Goal: Information Seeking & Learning: Compare options

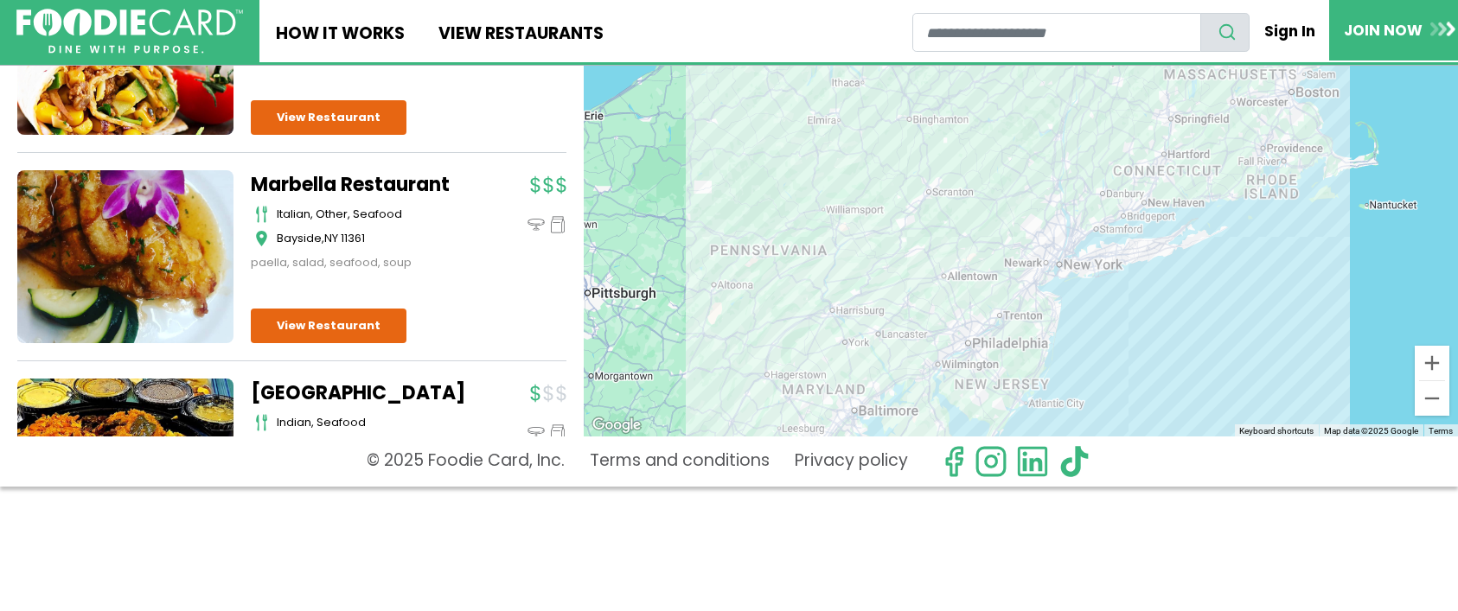
scroll to position [4705, 0]
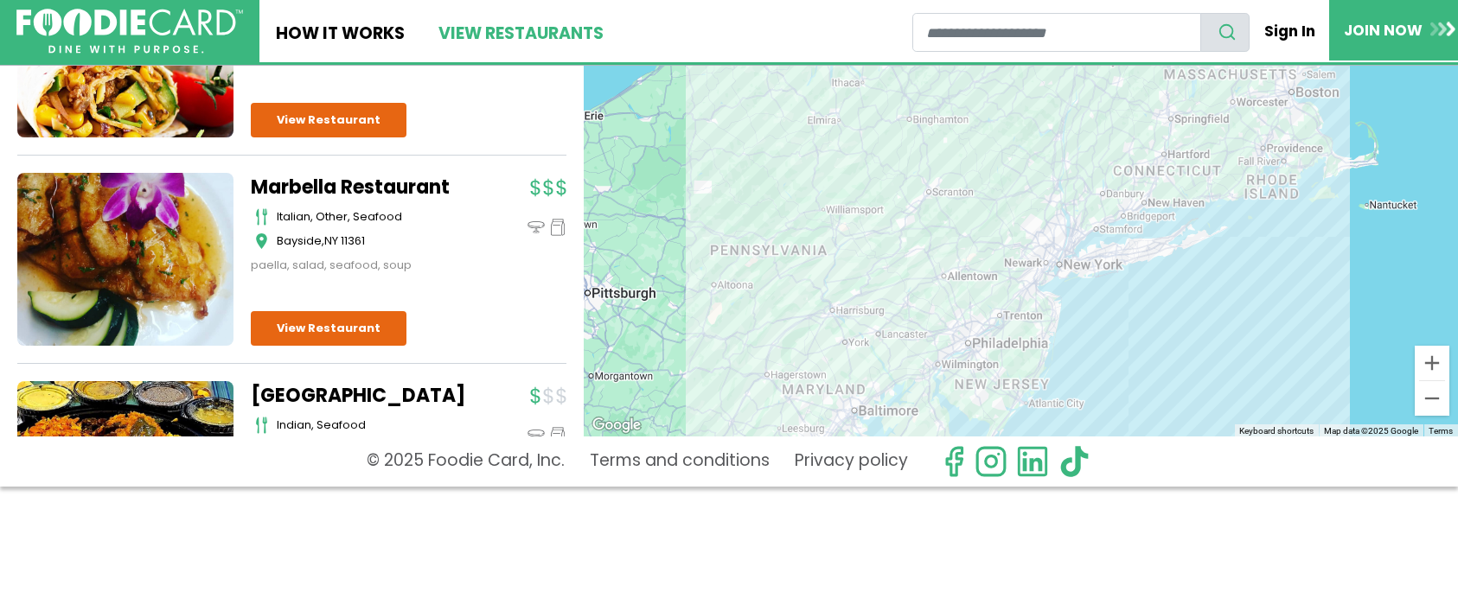
click at [496, 29] on link "View restaurants" at bounding box center [520, 31] width 198 height 62
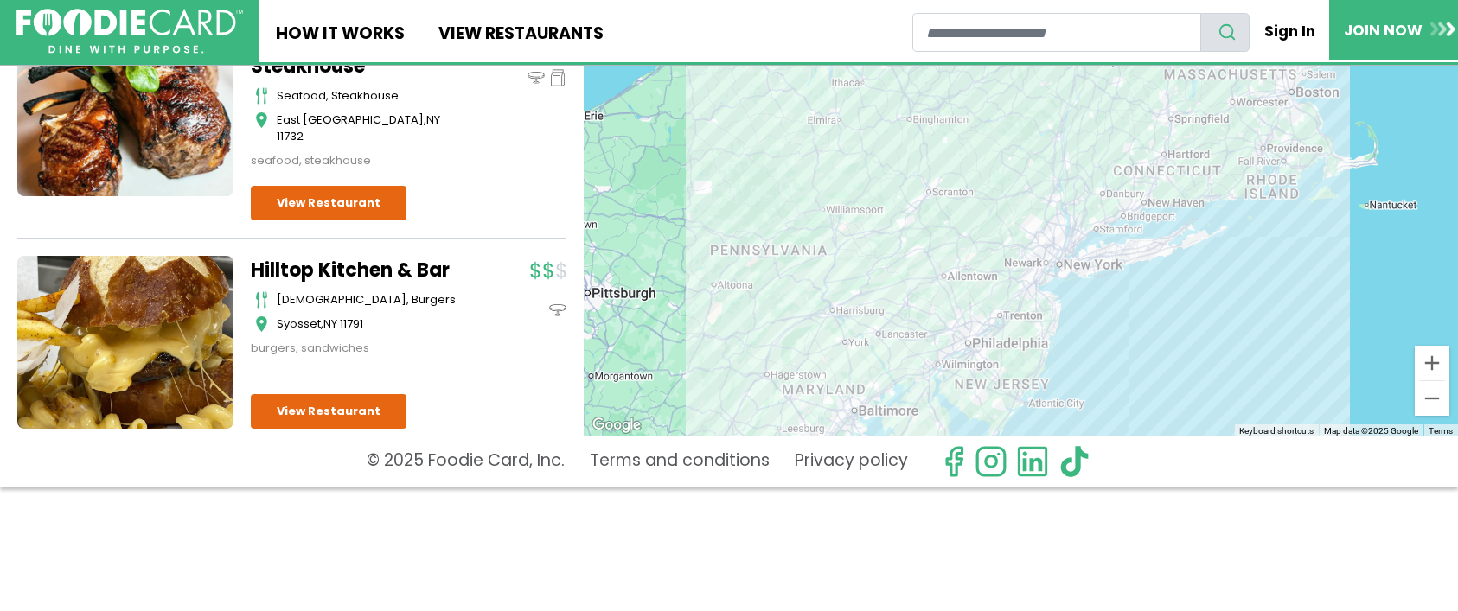
scroll to position [0, 0]
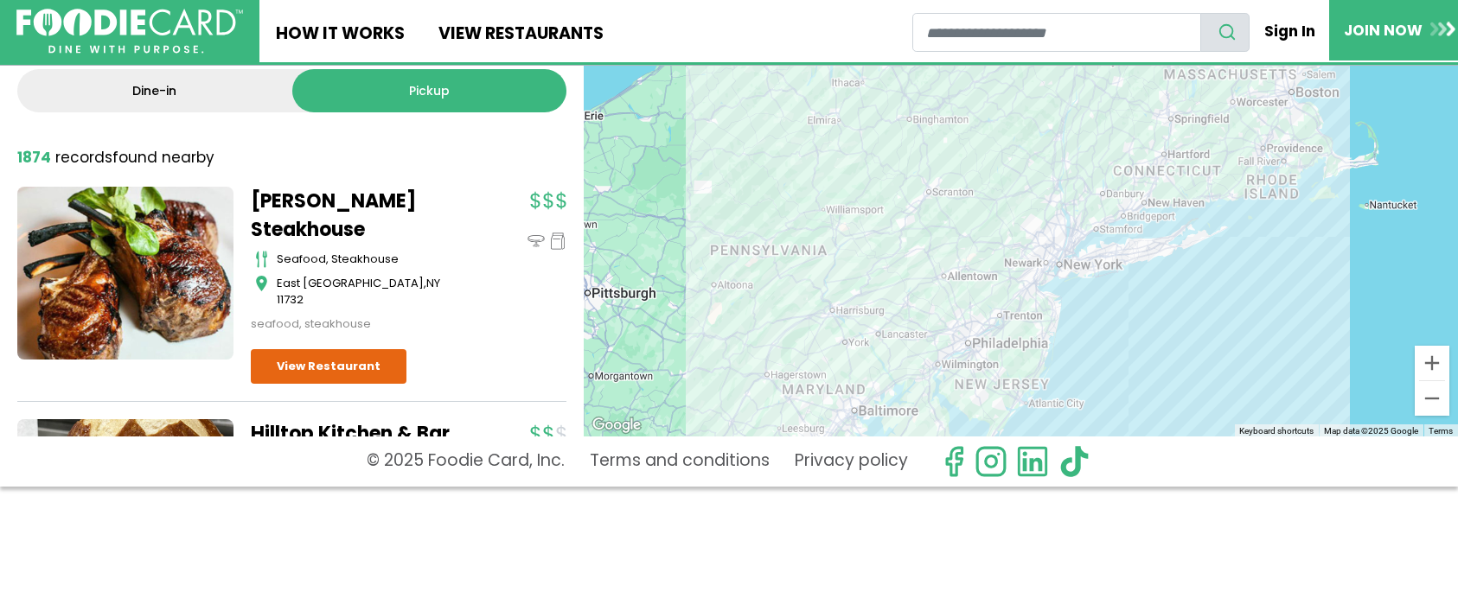
click at [412, 77] on link "Pickup" at bounding box center [429, 90] width 275 height 43
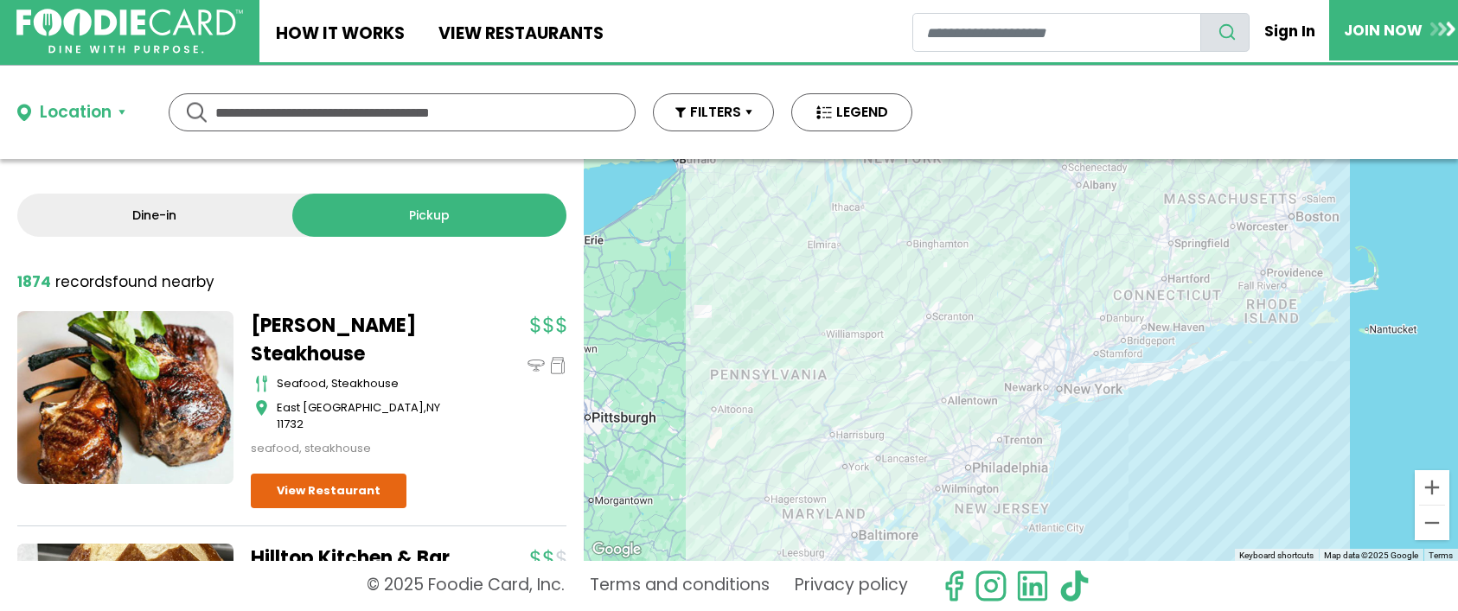
click at [108, 110] on div "Location" at bounding box center [76, 112] width 72 height 25
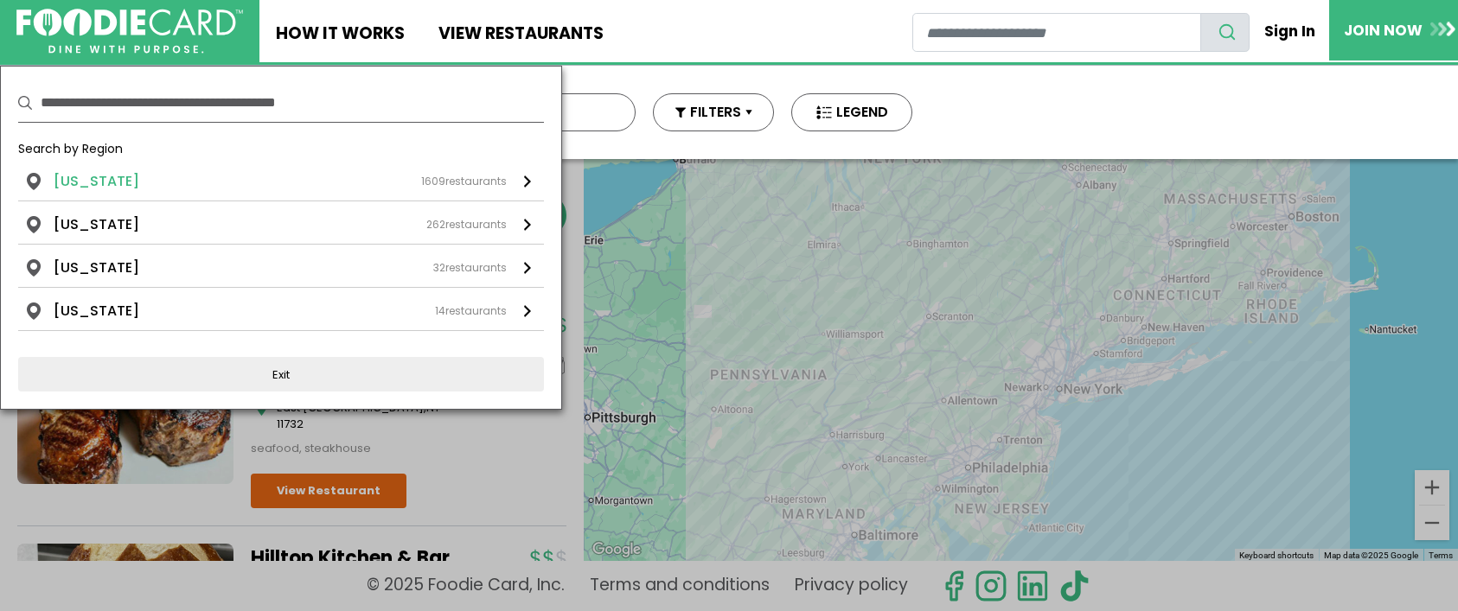
click at [102, 175] on li "[US_STATE]" at bounding box center [97, 181] width 86 height 21
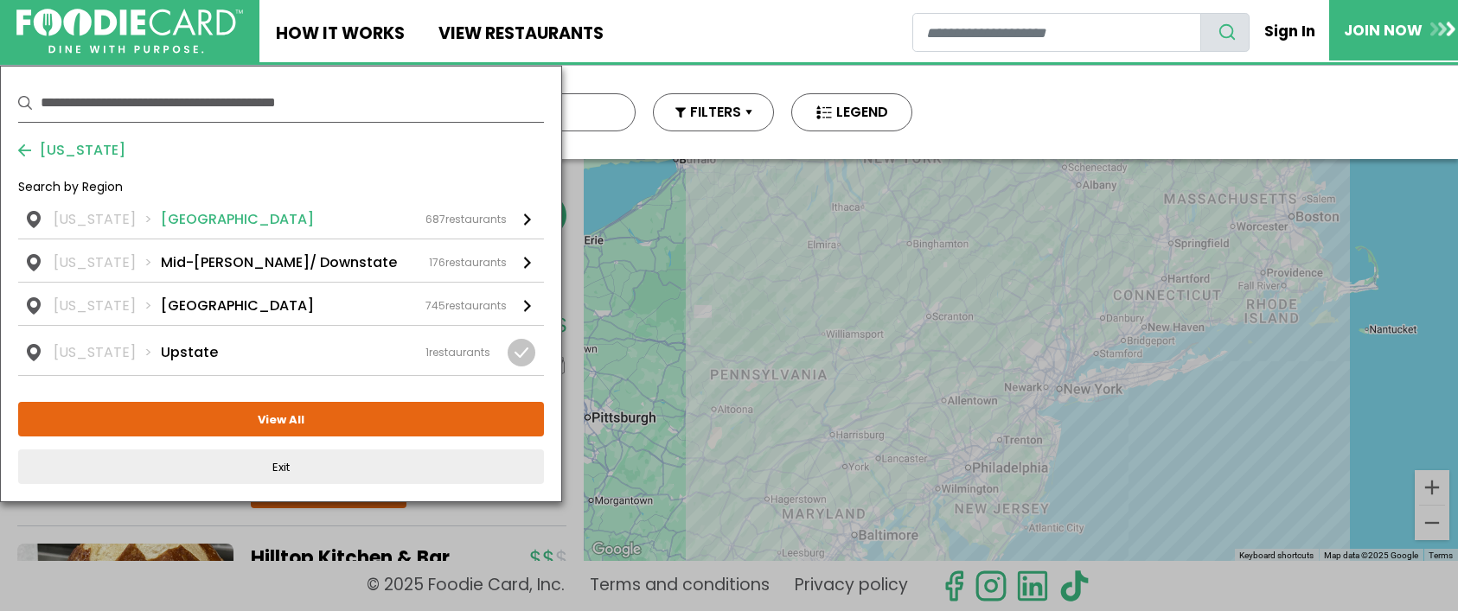
click at [166, 212] on li "[GEOGRAPHIC_DATA]" at bounding box center [237, 219] width 153 height 21
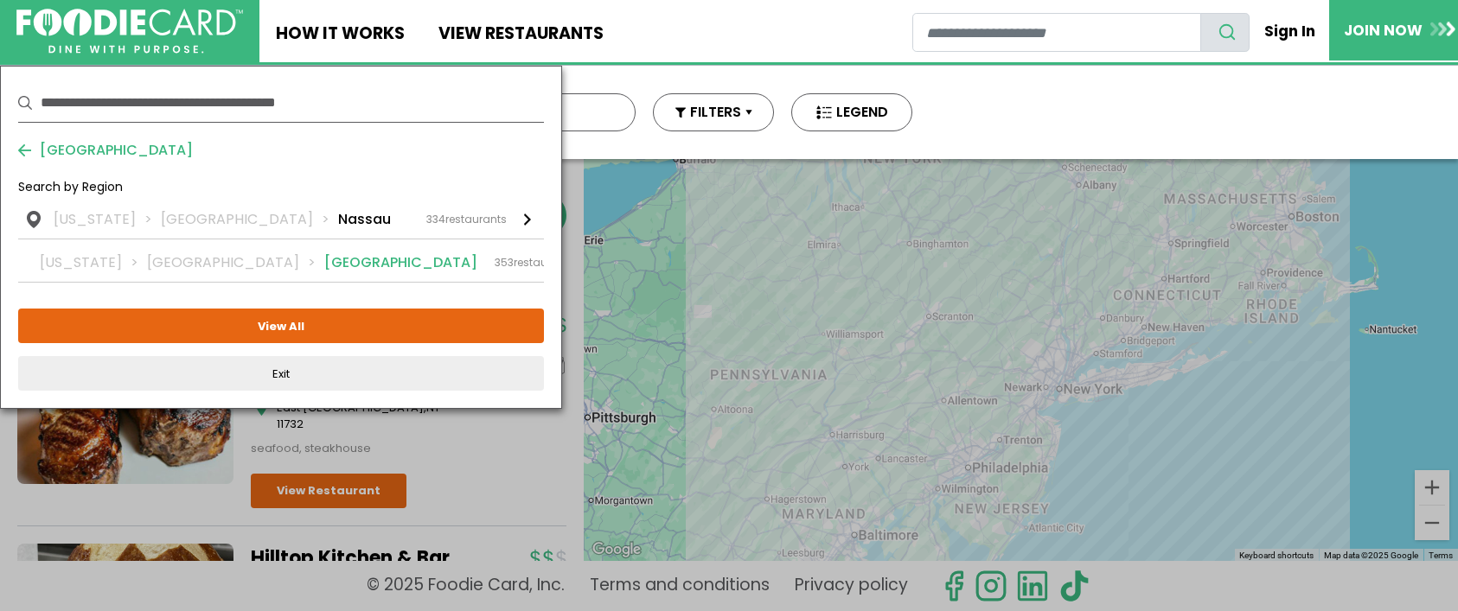
click at [324, 264] on li "[GEOGRAPHIC_DATA]" at bounding box center [400, 263] width 153 height 21
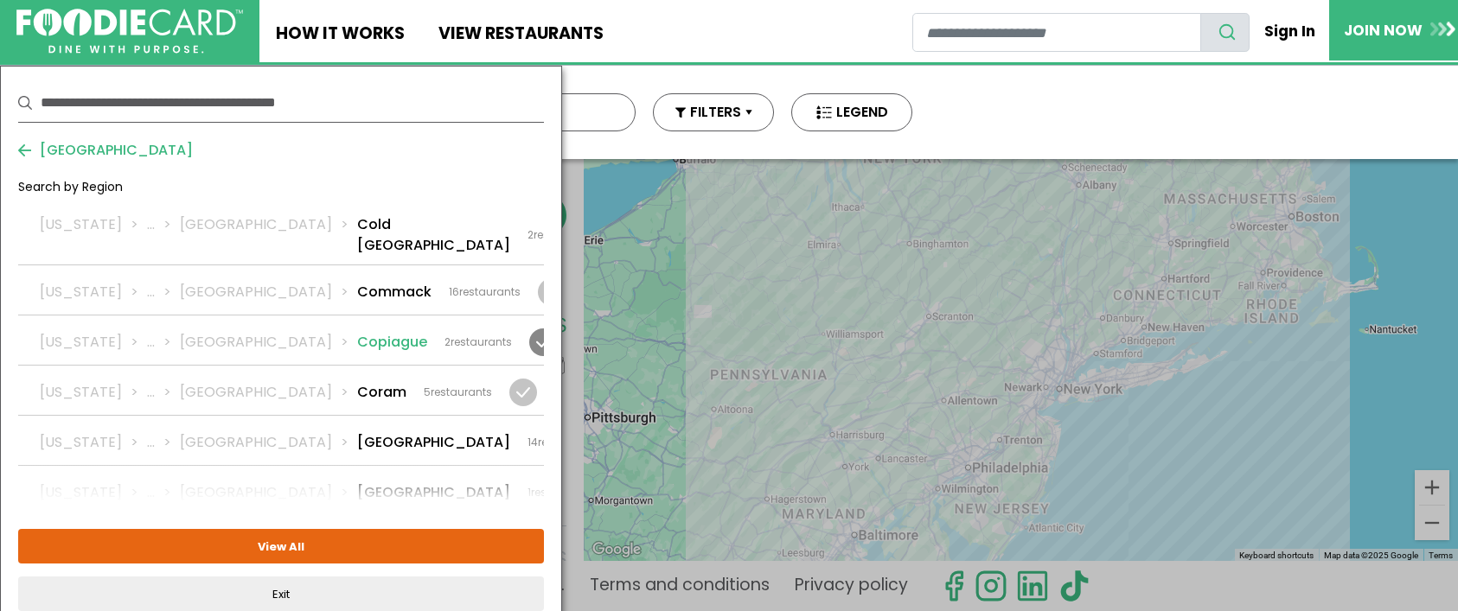
scroll to position [778, 0]
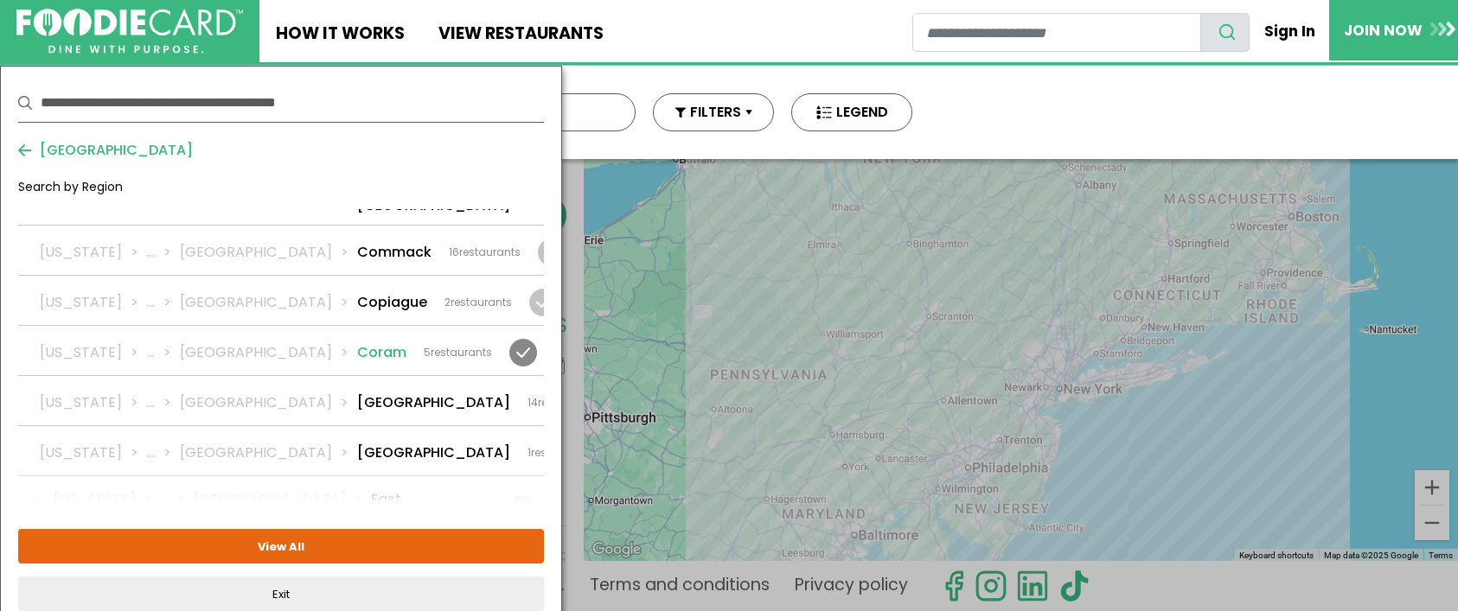
click at [519, 339] on div at bounding box center [523, 353] width 28 height 28
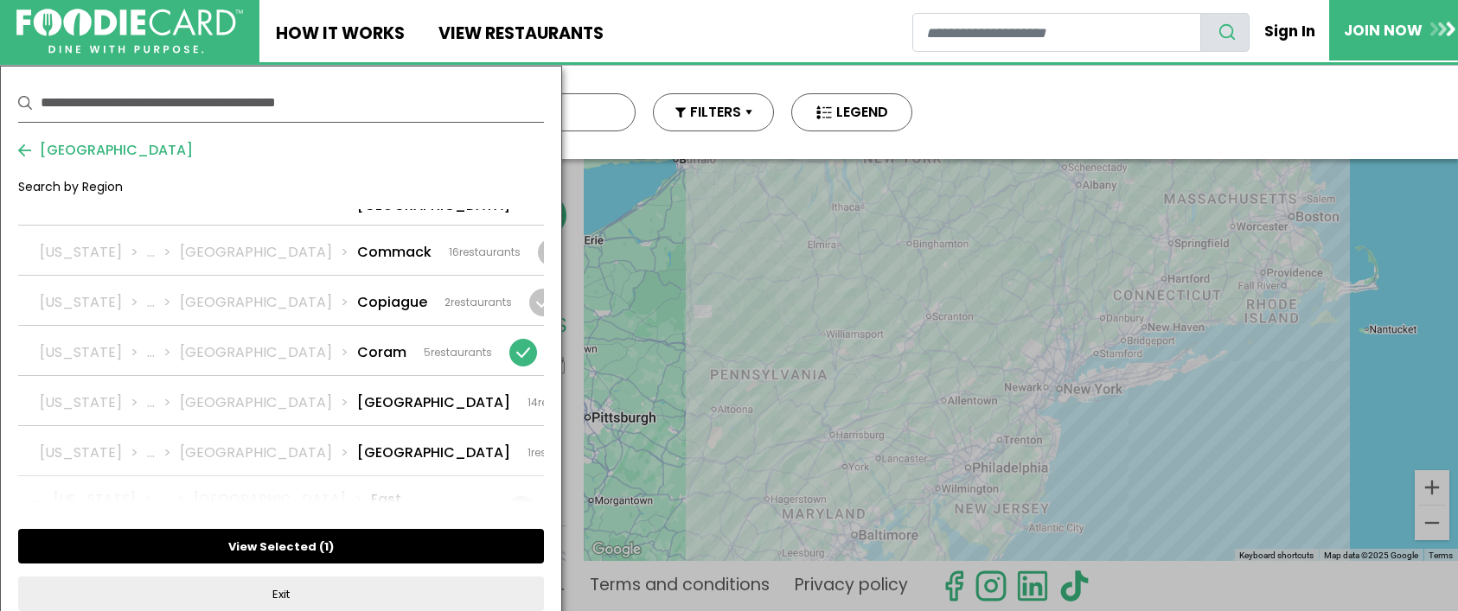
click at [324, 546] on span "1" at bounding box center [326, 547] width 4 height 16
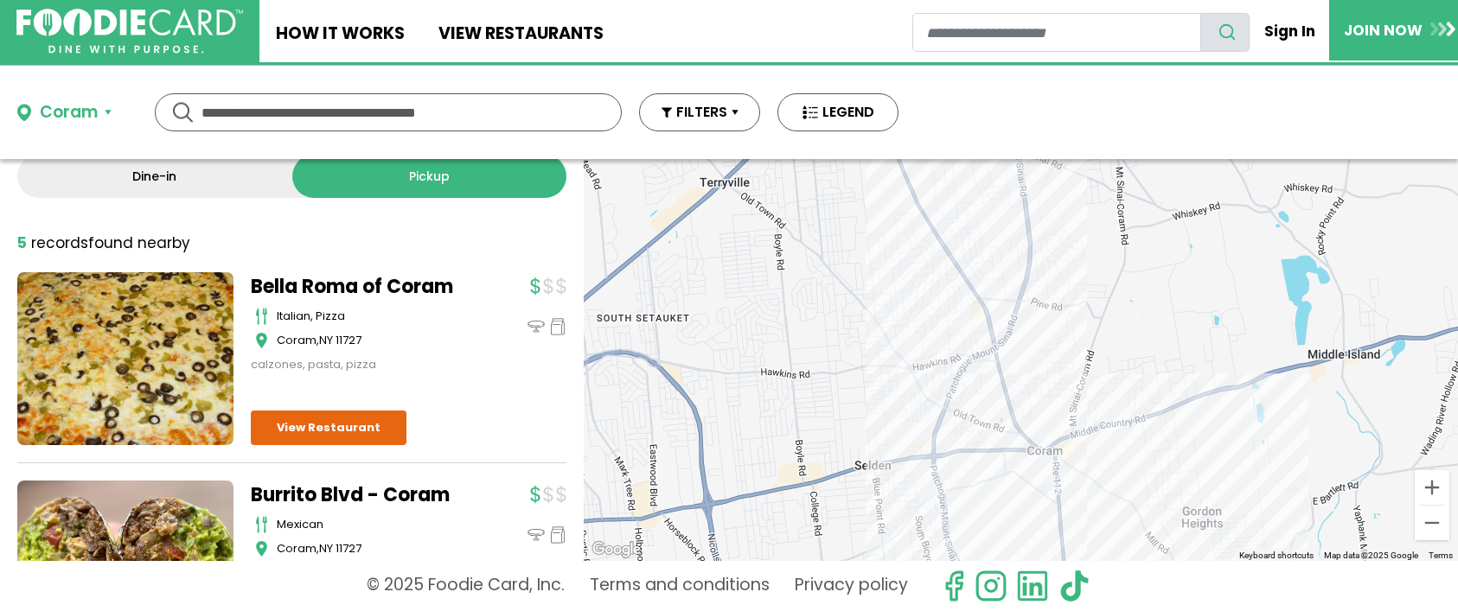
scroll to position [0, 0]
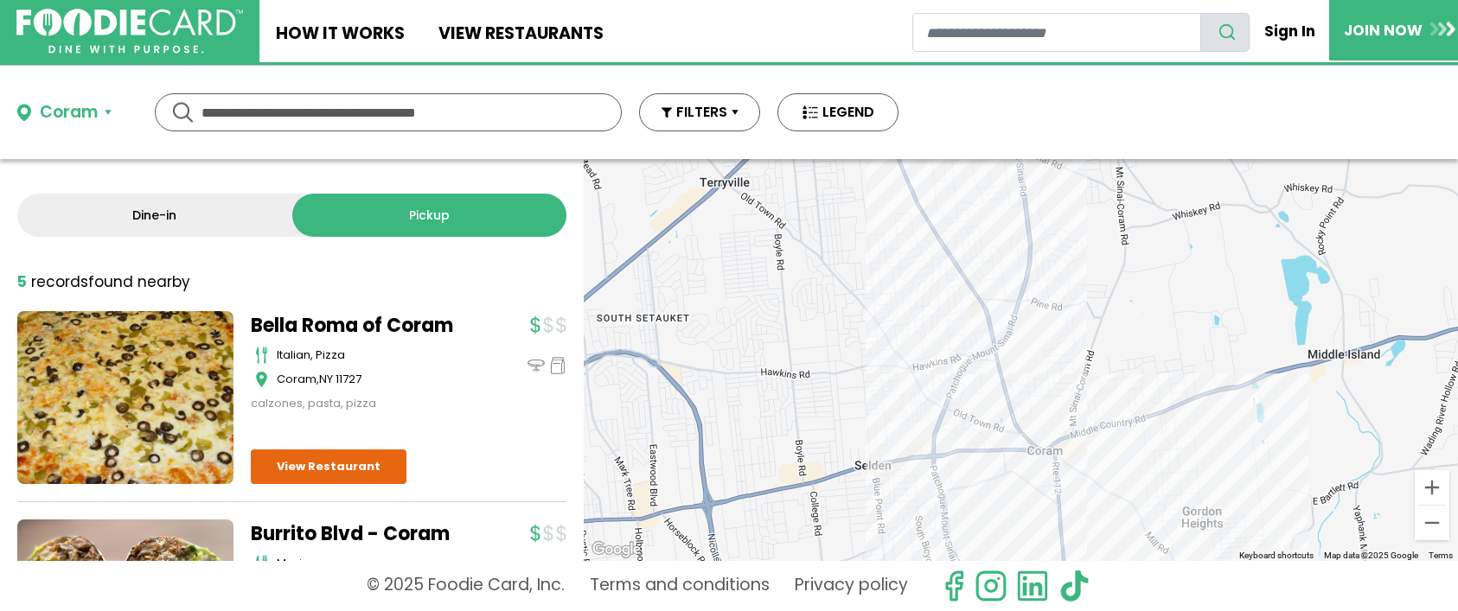
click at [112, 189] on div "Dine-in Pickup 5 results for: [GEOGRAPHIC_DATA] [DEMOGRAPHIC_DATA] seafood amer…" at bounding box center [292, 360] width 584 height 402
click at [115, 213] on link "Dine-in" at bounding box center [154, 215] width 275 height 43
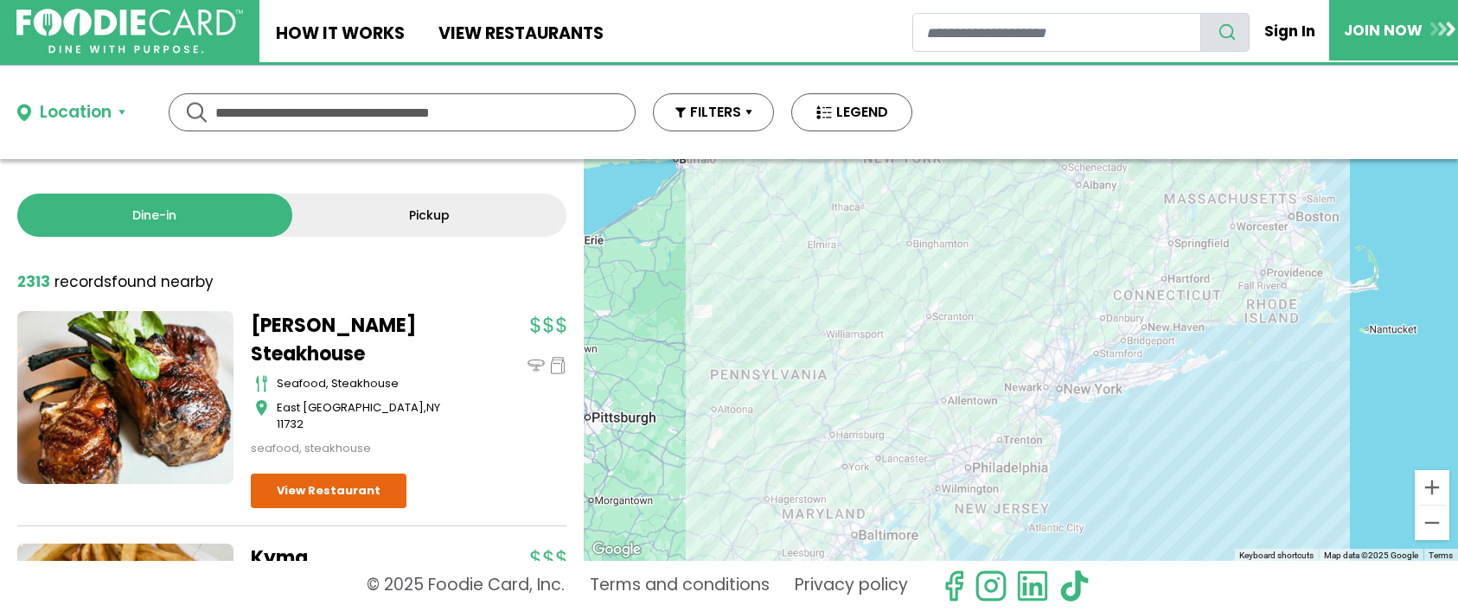
click at [402, 211] on link "Pickup" at bounding box center [429, 215] width 275 height 43
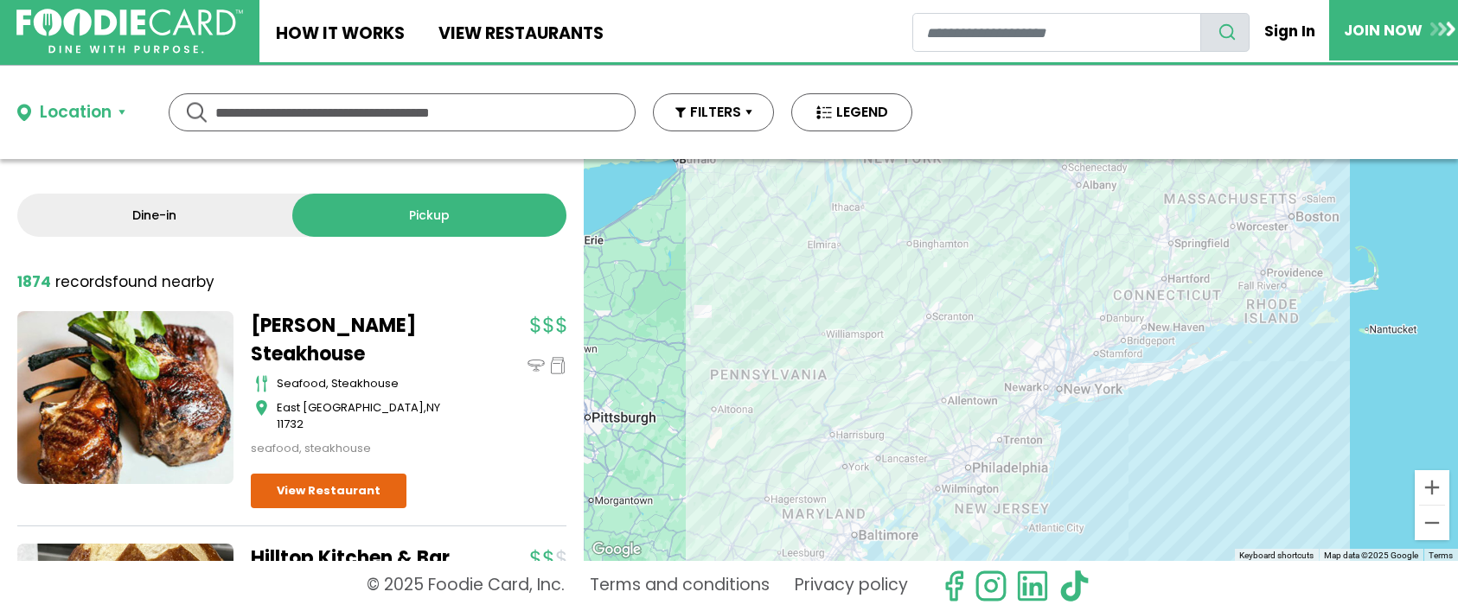
click at [80, 106] on div "Location" at bounding box center [76, 112] width 72 height 25
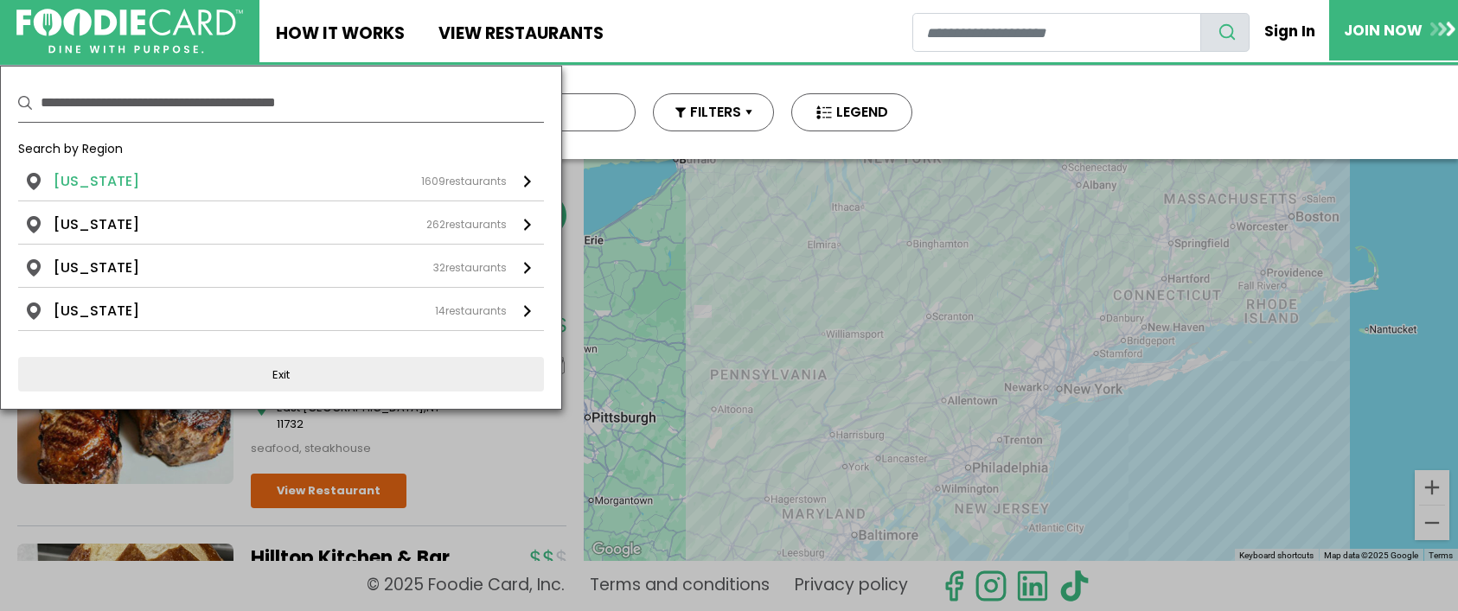
click at [120, 173] on div "[US_STATE] 1609 restaurants" at bounding box center [280, 181] width 453 height 21
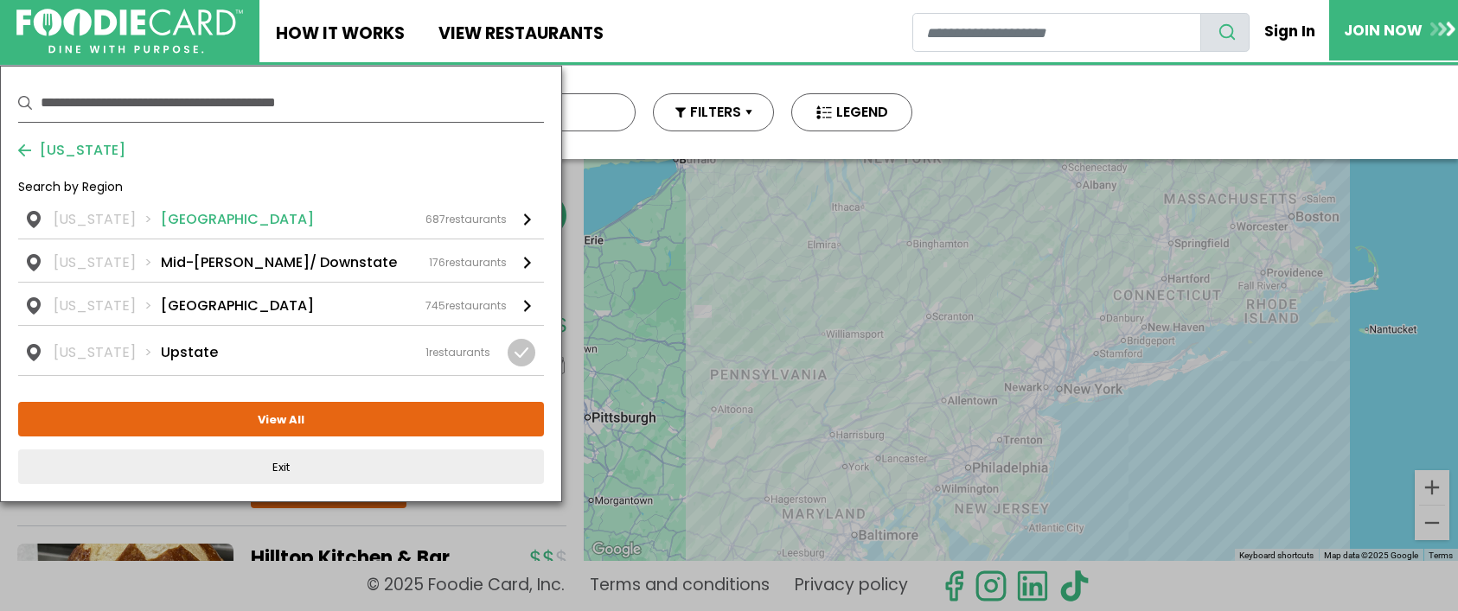
click at [209, 216] on li "[GEOGRAPHIC_DATA]" at bounding box center [237, 219] width 153 height 21
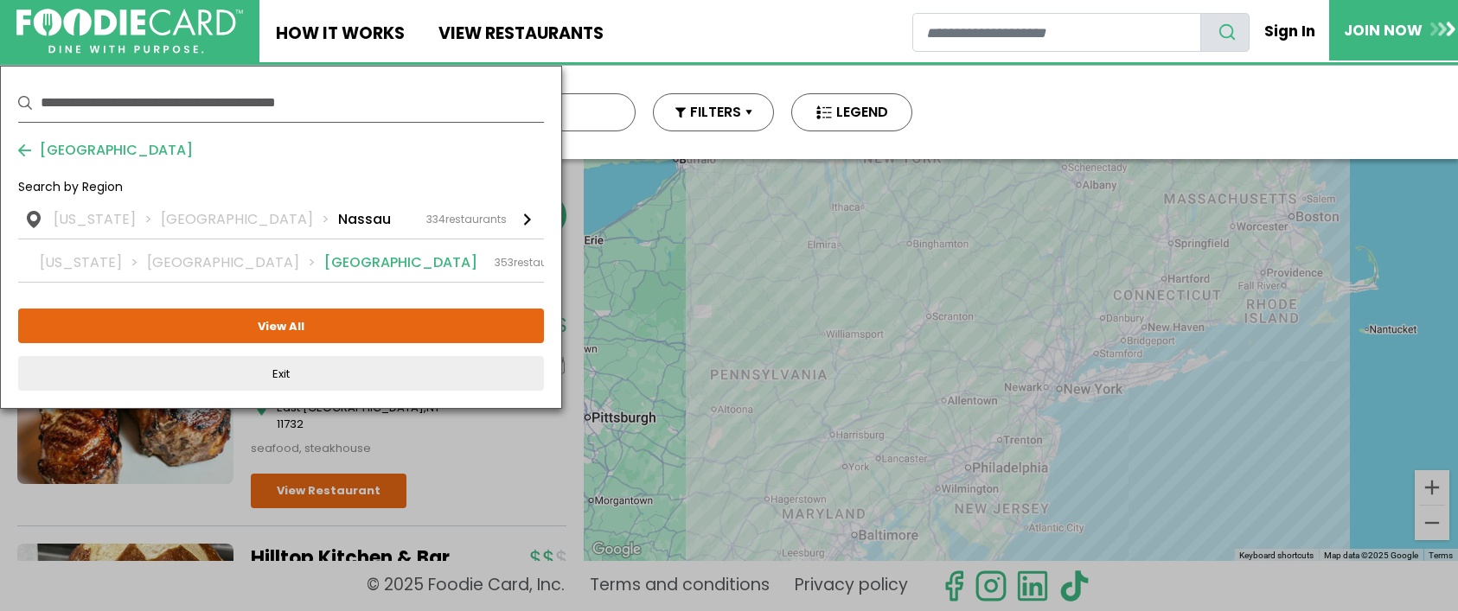
click at [298, 257] on div "[US_STATE] [GEOGRAPHIC_DATA] [GEOGRAPHIC_DATA] 353 restaurants" at bounding box center [307, 263] width 535 height 21
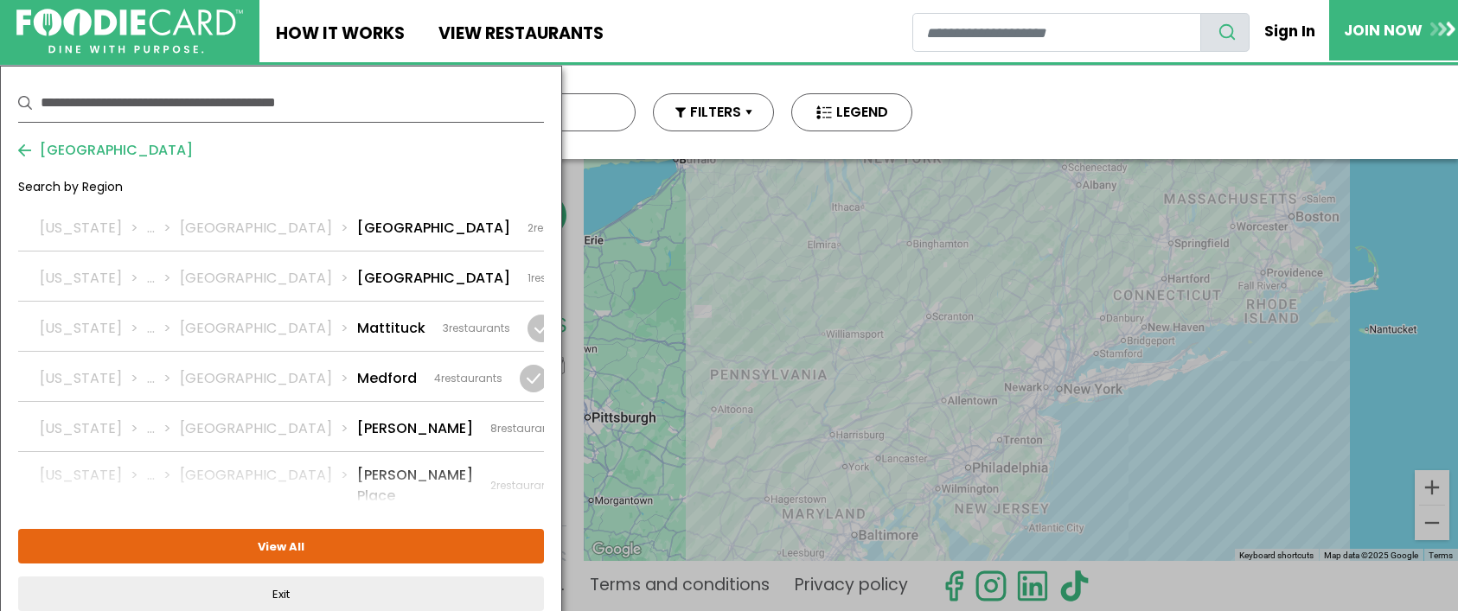
scroll to position [2162, 0]
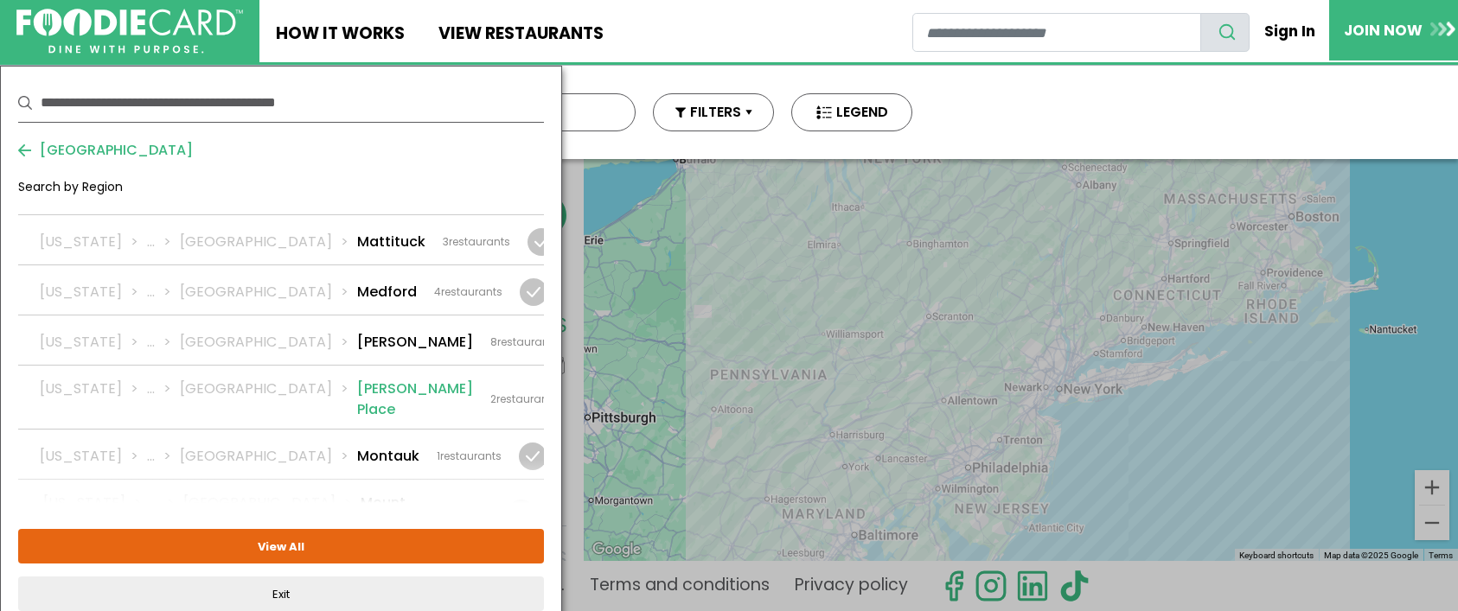
click at [575, 386] on div at bounding box center [589, 400] width 28 height 28
click at [519, 443] on div at bounding box center [533, 457] width 28 height 28
click at [525, 500] on div at bounding box center [522, 514] width 28 height 28
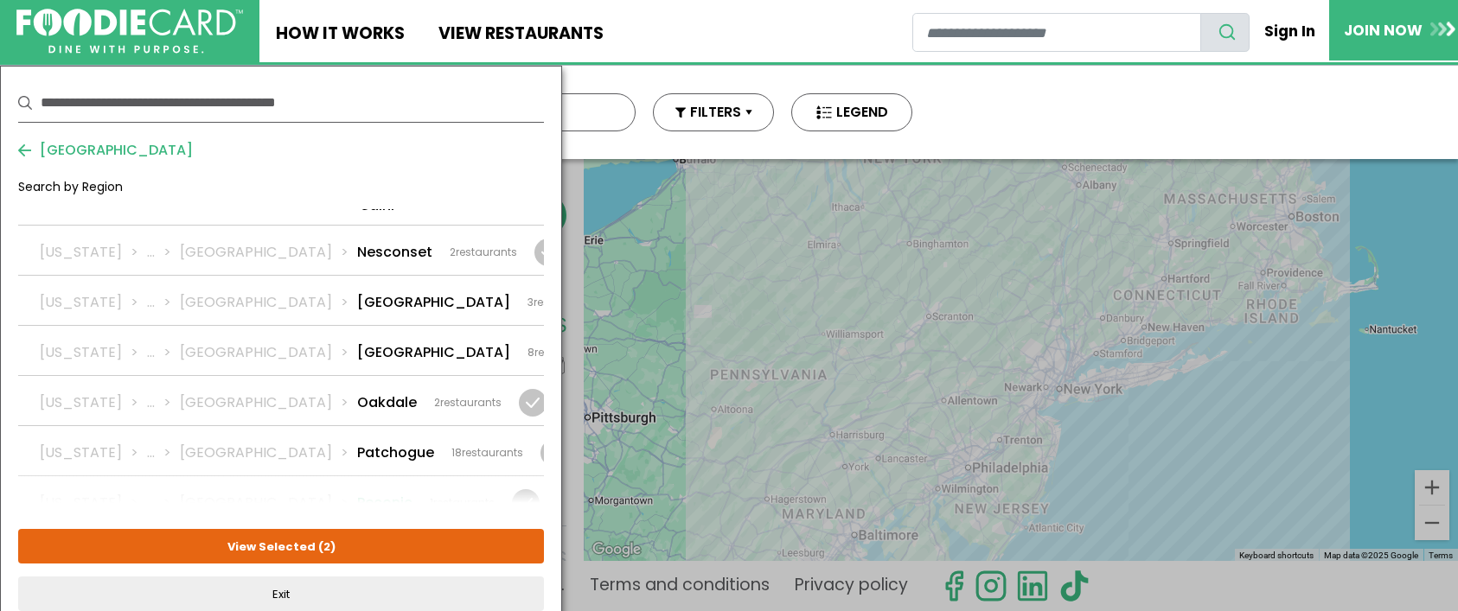
scroll to position [2508, 0]
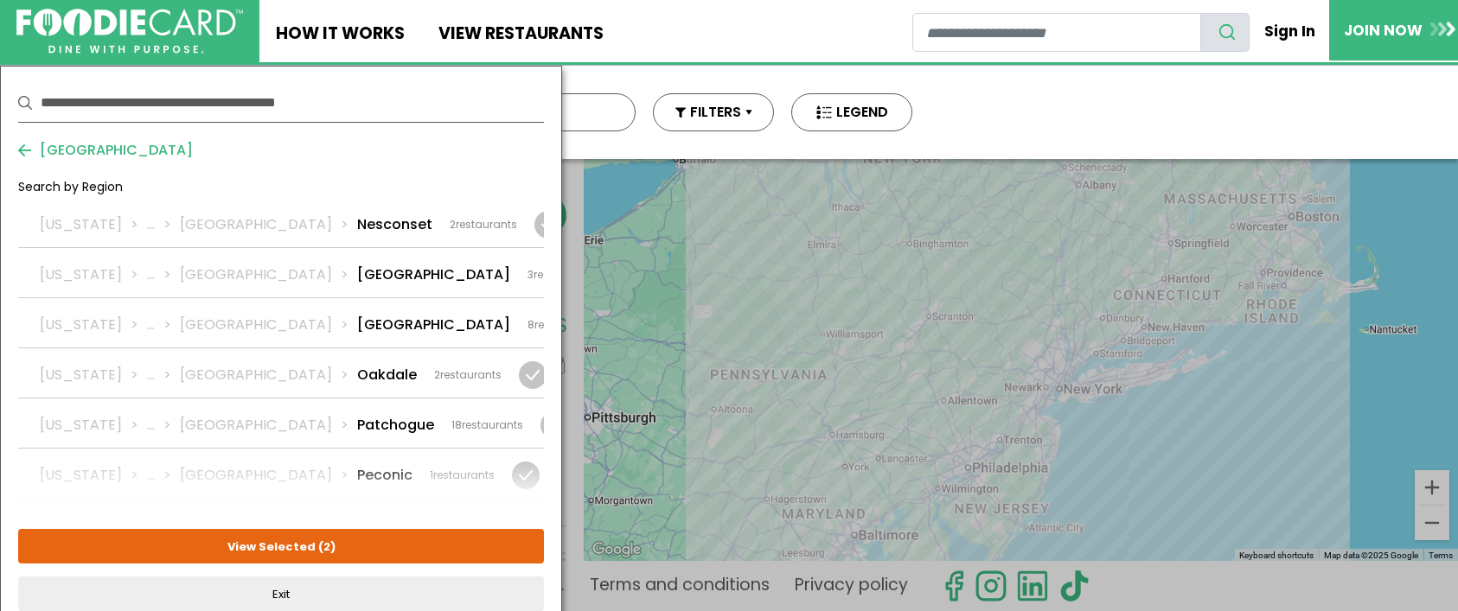
click at [612, 512] on div at bounding box center [626, 526] width 28 height 28
click at [612, 562] on div at bounding box center [626, 576] width 28 height 28
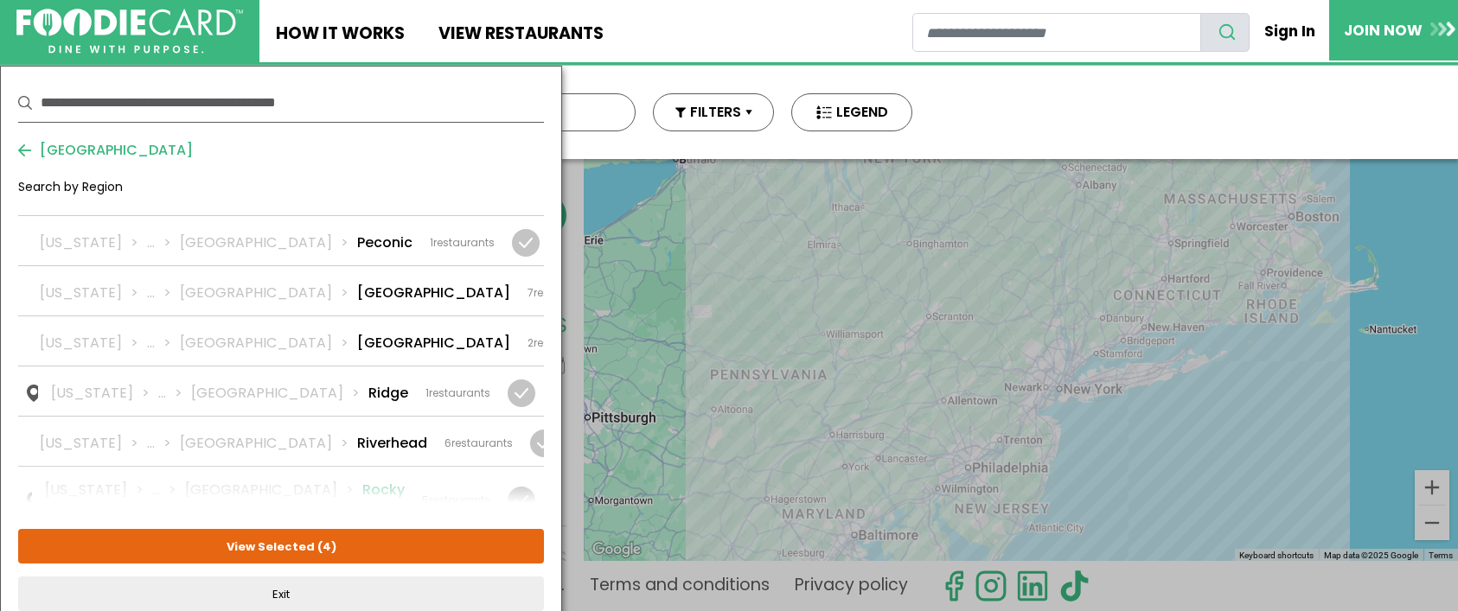
scroll to position [2768, 0]
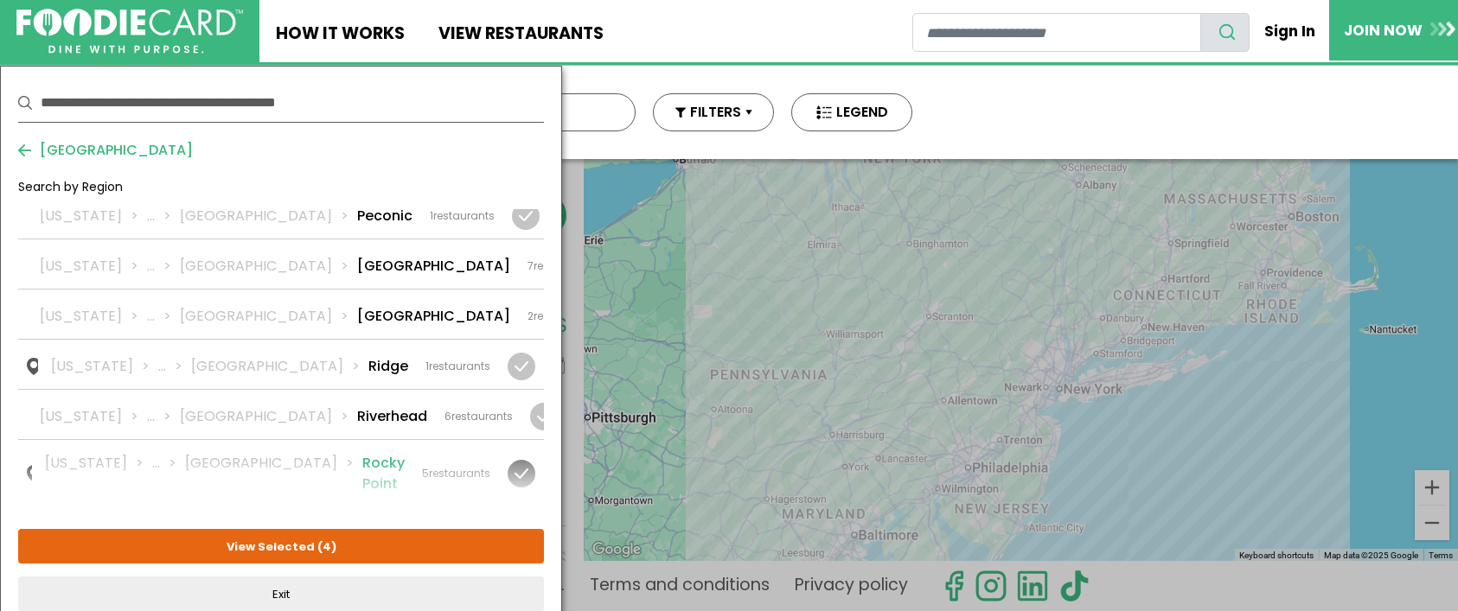
click at [522, 460] on div at bounding box center [522, 474] width 28 height 28
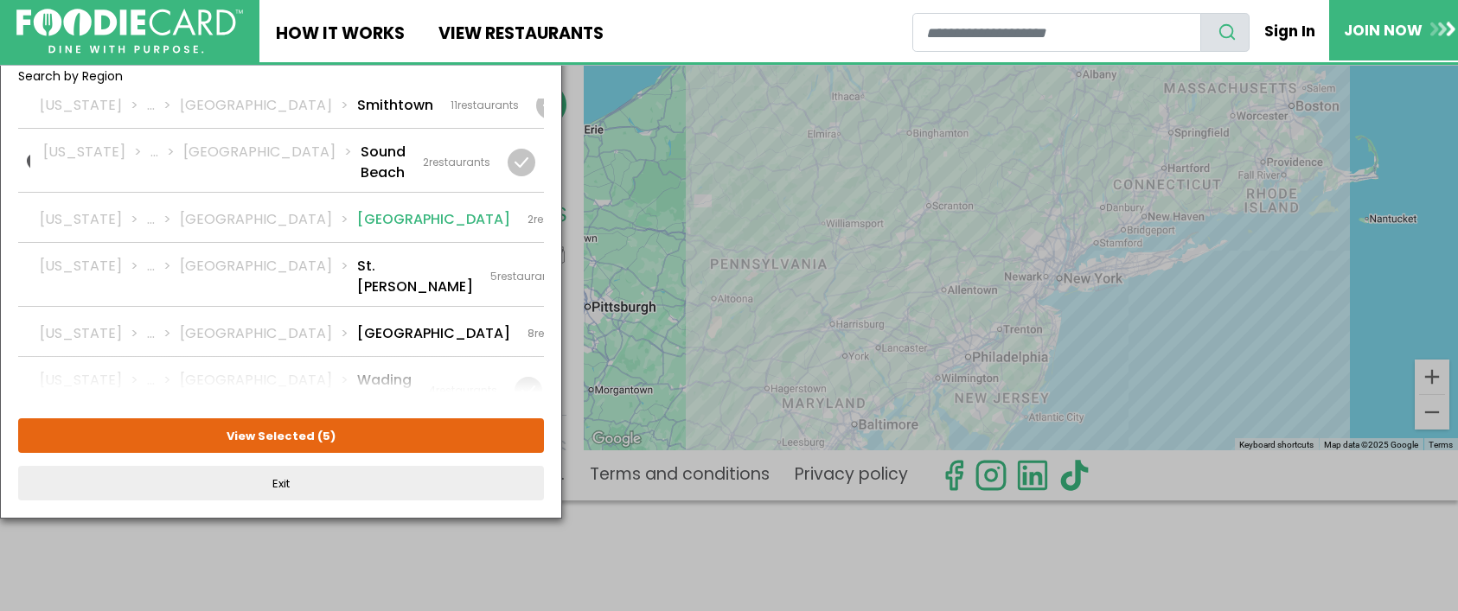
scroll to position [125, 0]
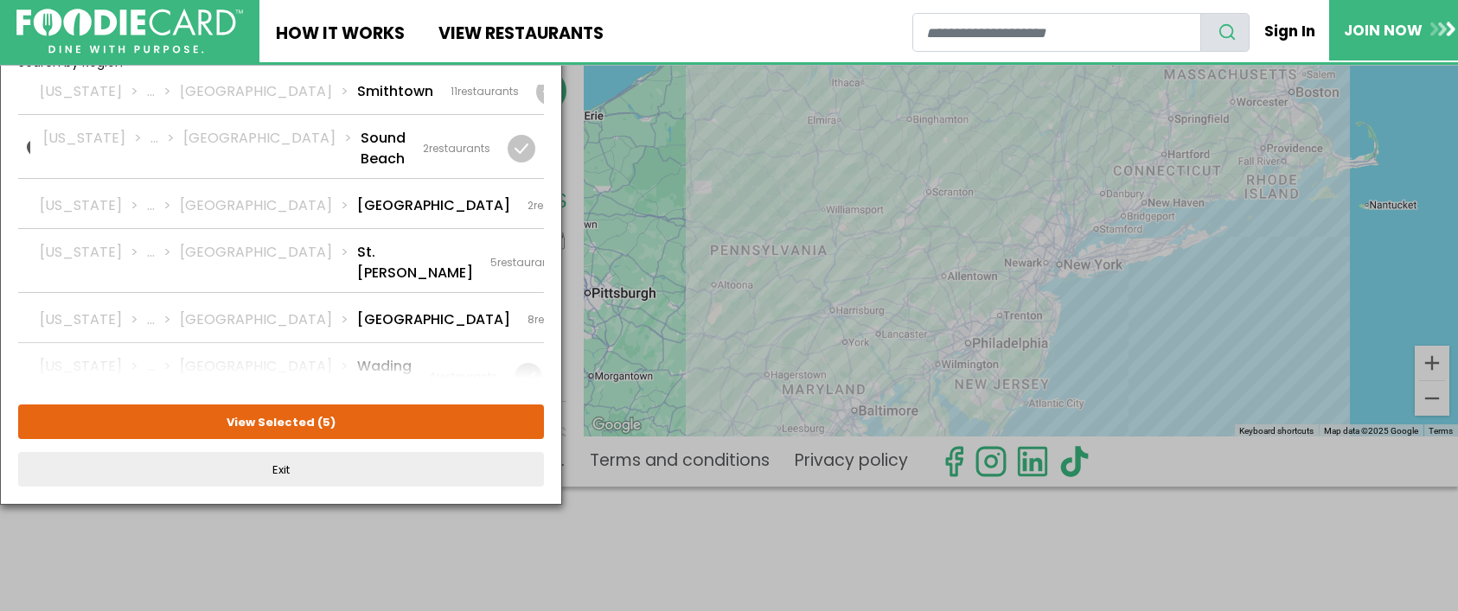
click at [314, 408] on button "View Selected ( 5 )" at bounding box center [281, 422] width 526 height 35
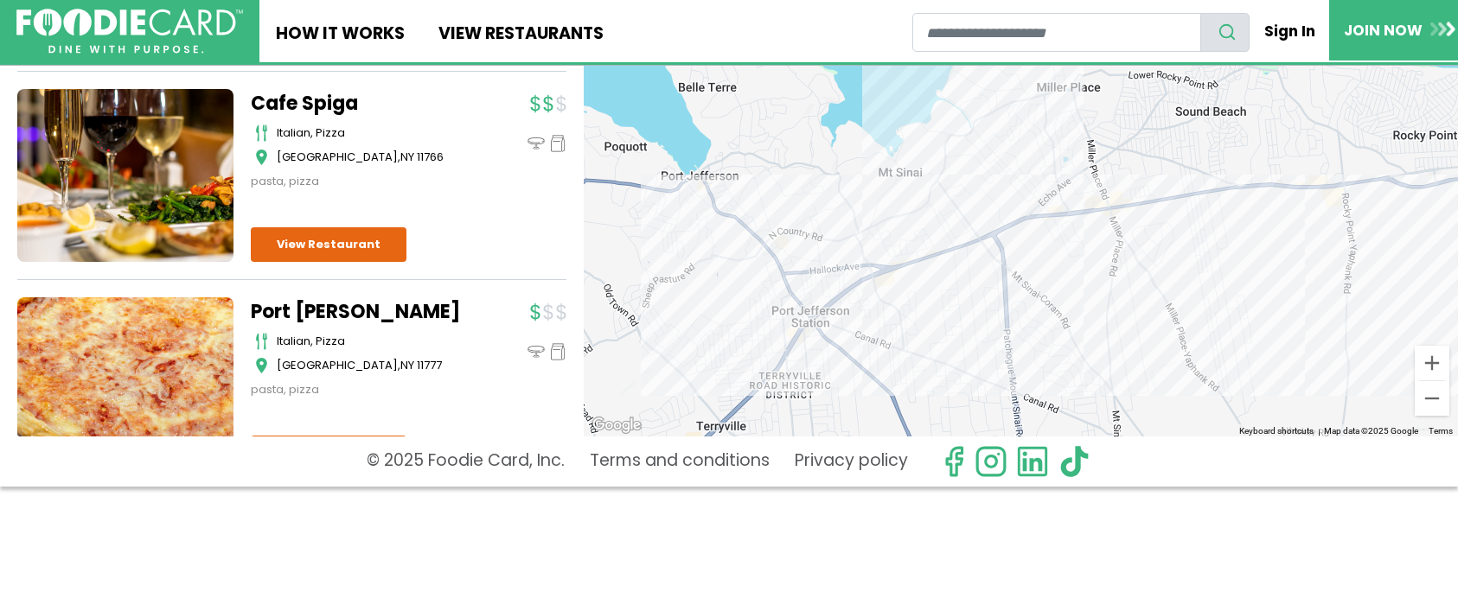
scroll to position [1297, 0]
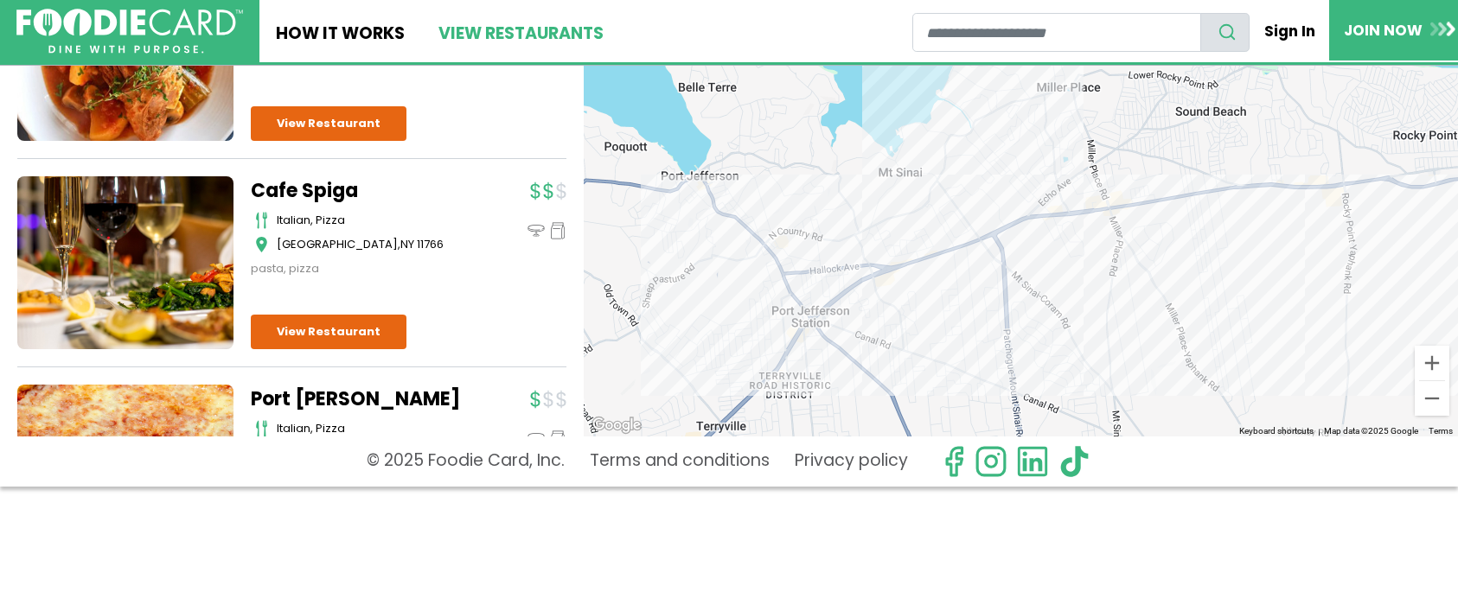
click at [432, 26] on link "View restaurants" at bounding box center [520, 31] width 198 height 62
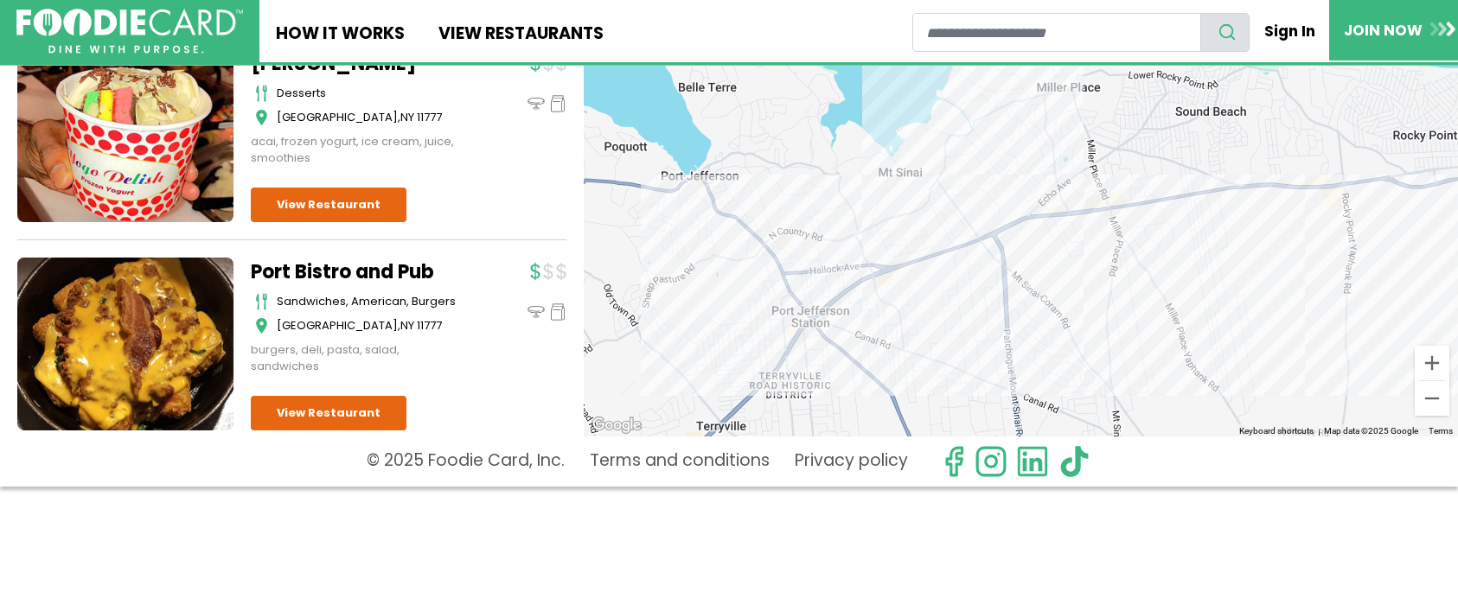
scroll to position [0, 0]
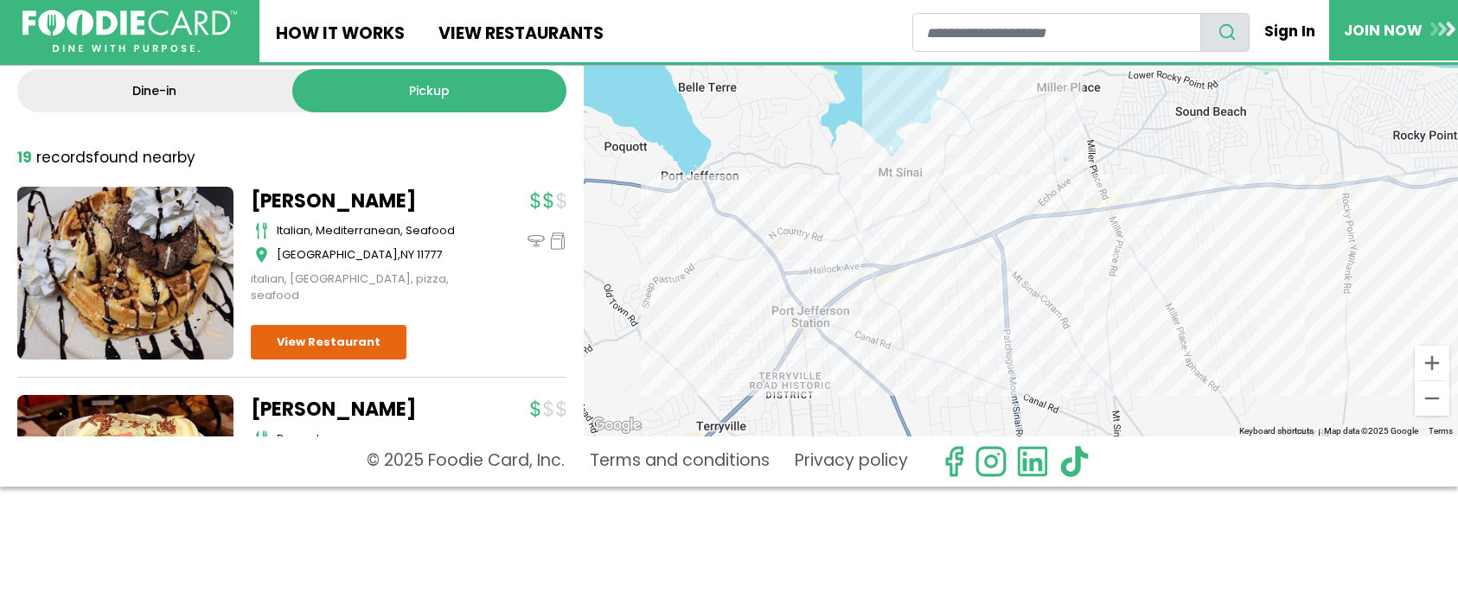
click at [37, 17] on img at bounding box center [129, 31] width 215 height 43
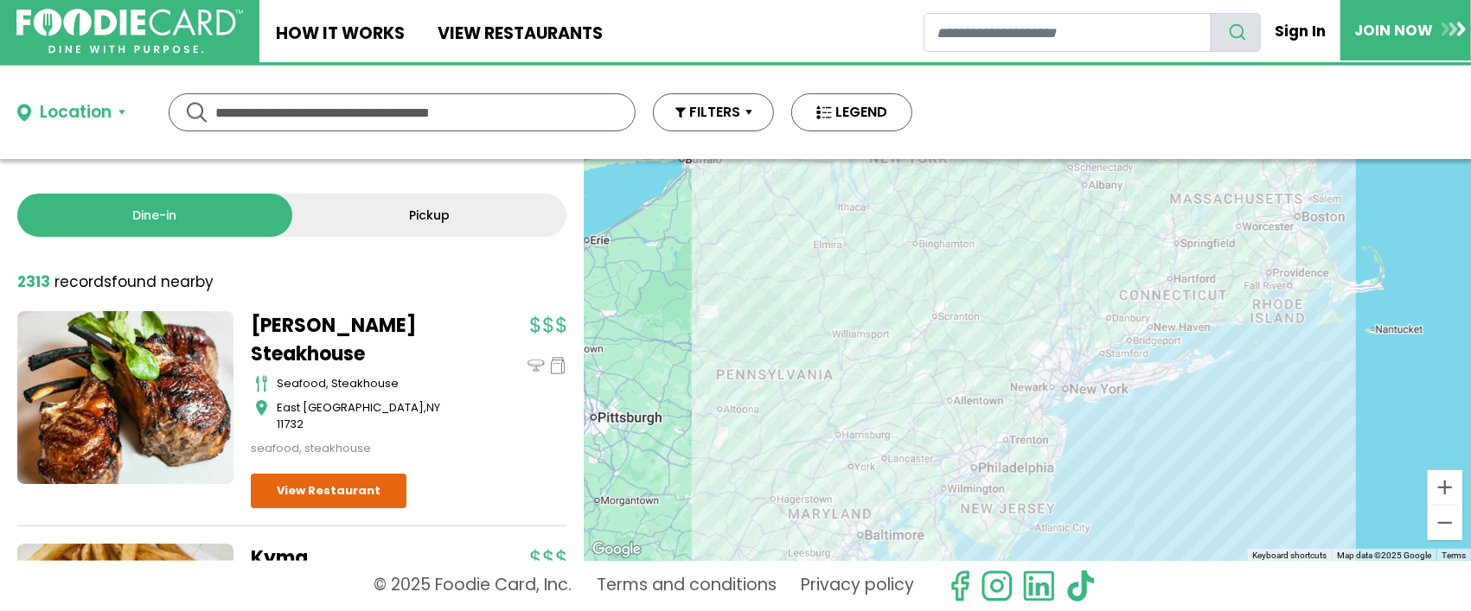
click at [377, 217] on link "Pickup" at bounding box center [429, 215] width 275 height 43
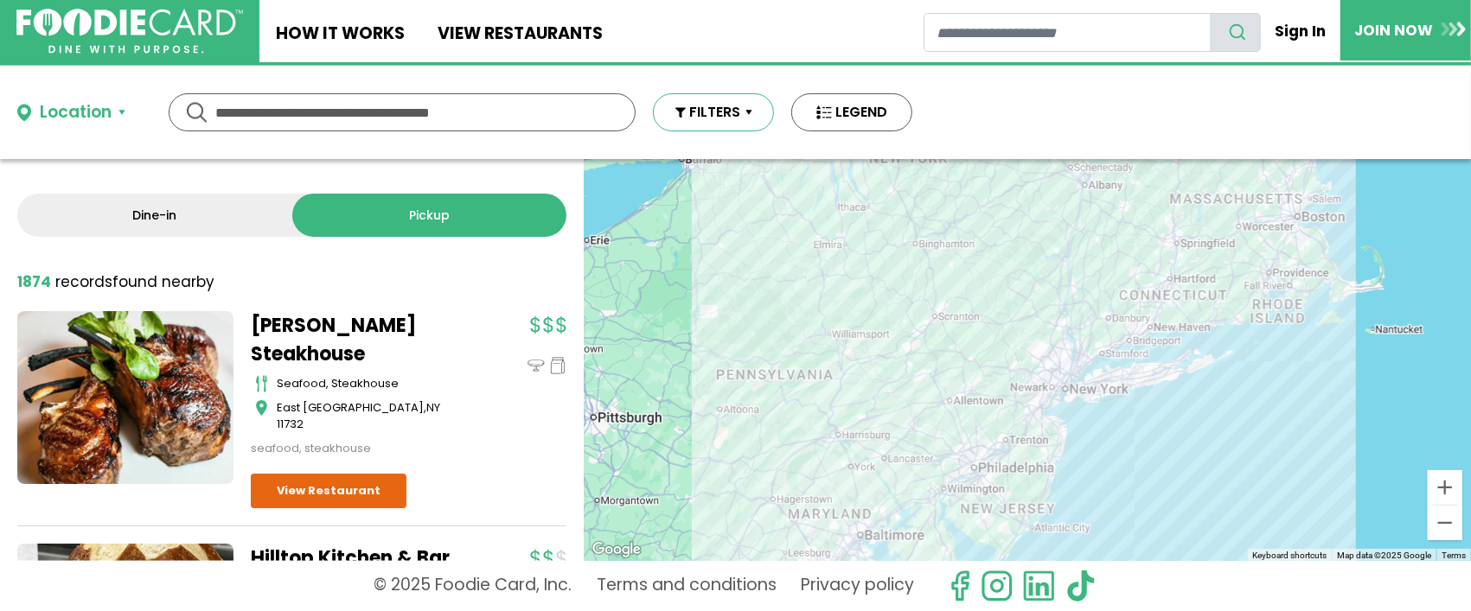
click at [725, 105] on button "FILTERS" at bounding box center [713, 112] width 121 height 38
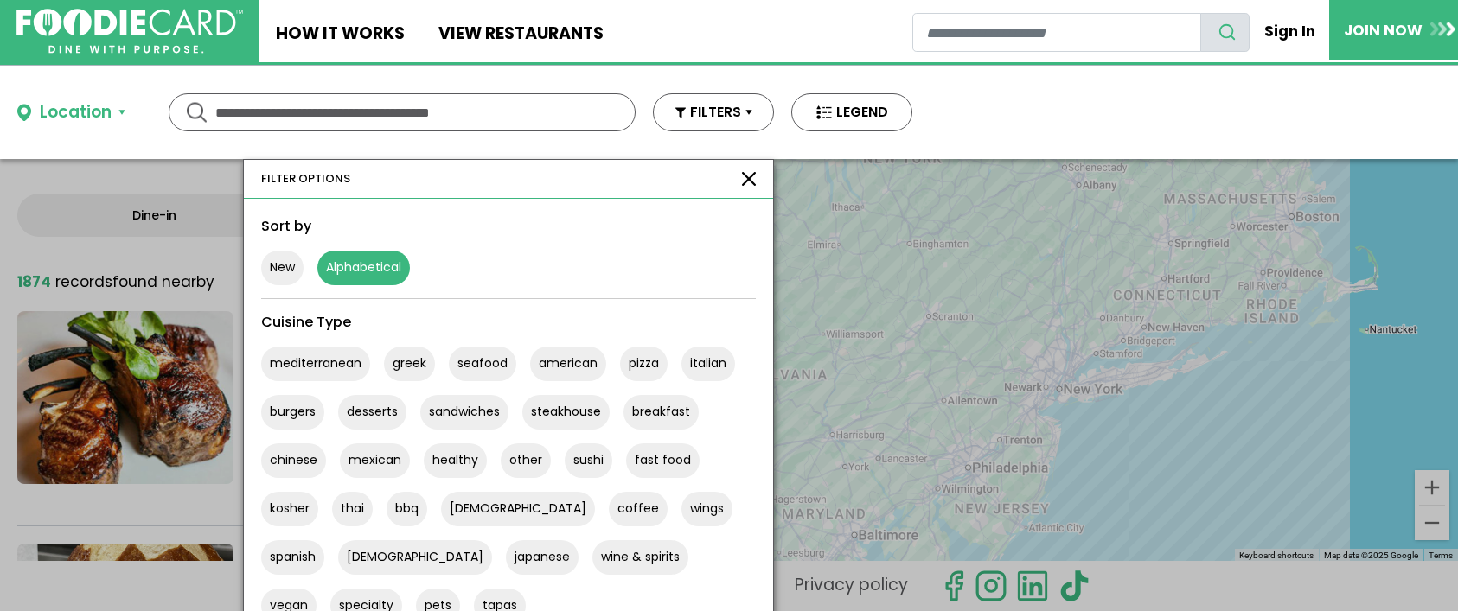
click at [376, 253] on button "Alphabetical" at bounding box center [363, 268] width 93 height 35
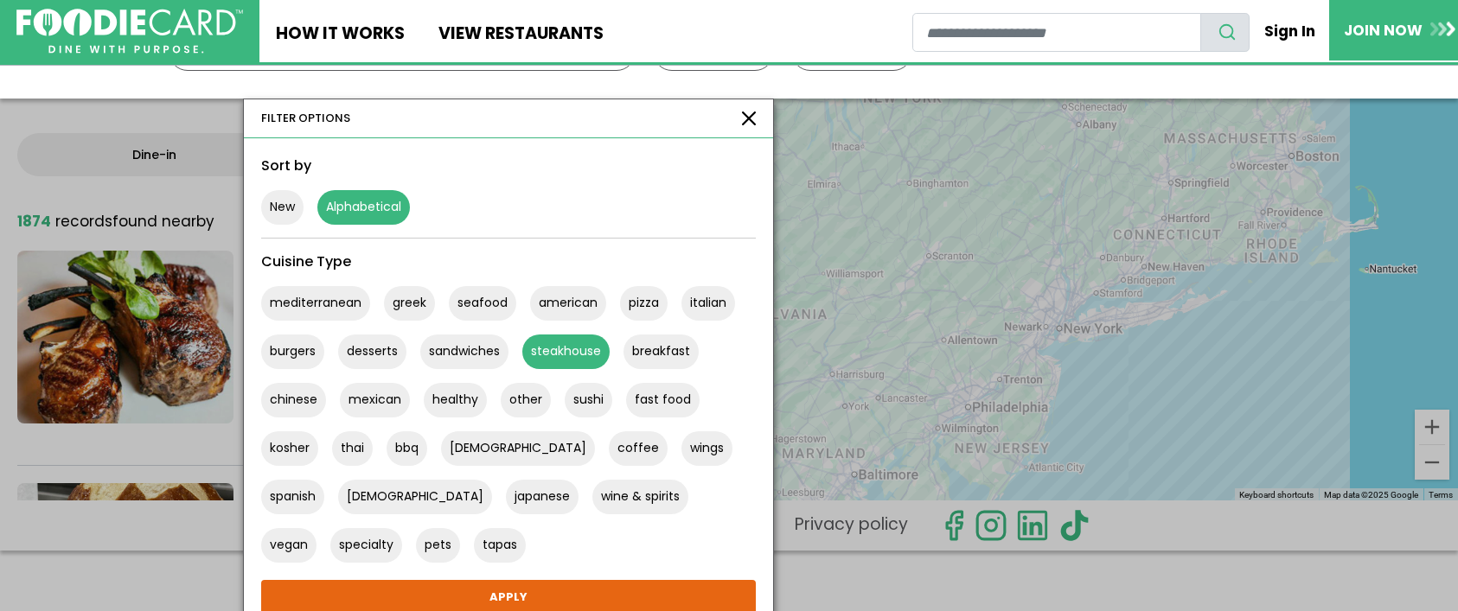
scroll to position [125, 0]
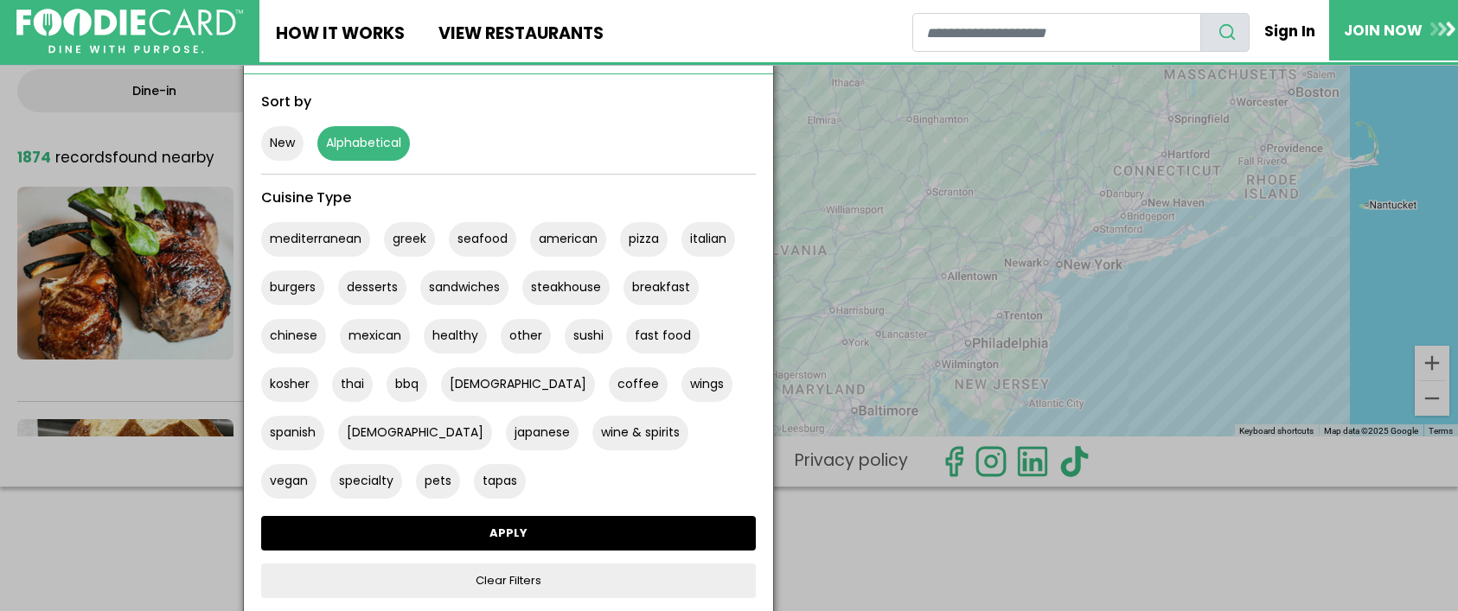
click at [464, 534] on link "APPLY" at bounding box center [508, 533] width 495 height 35
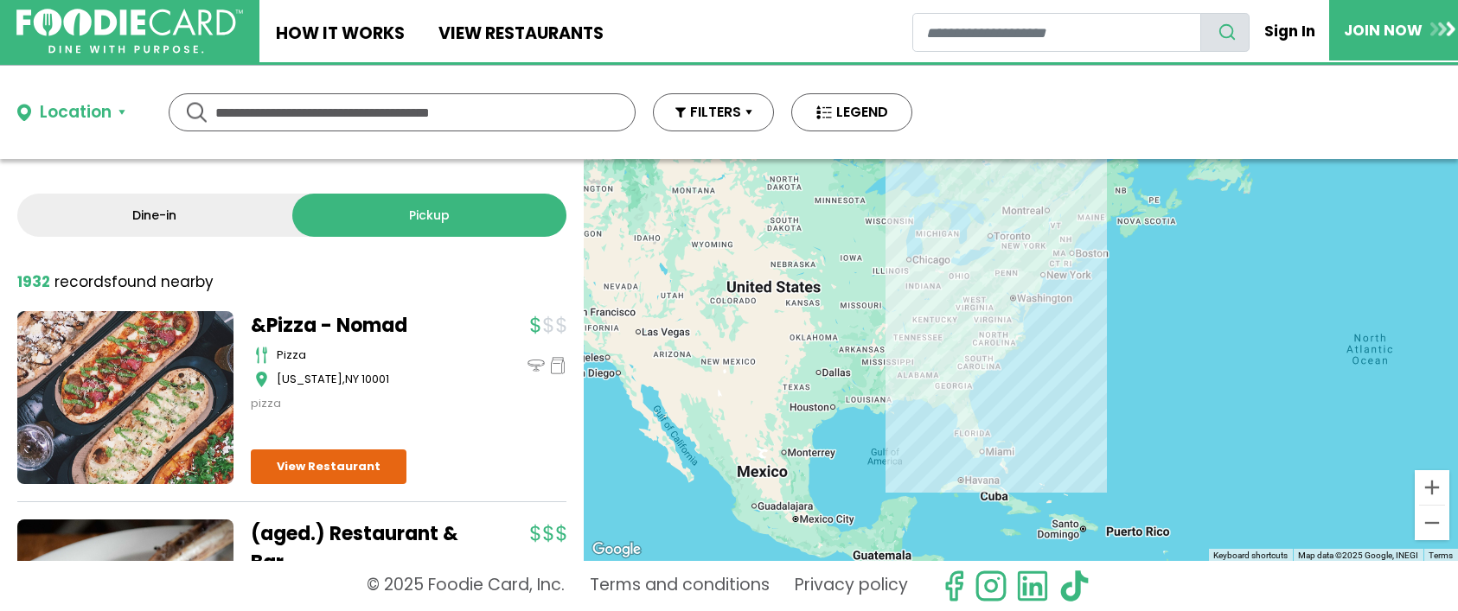
scroll to position [0, 0]
click at [51, 110] on div "Location" at bounding box center [76, 112] width 72 height 25
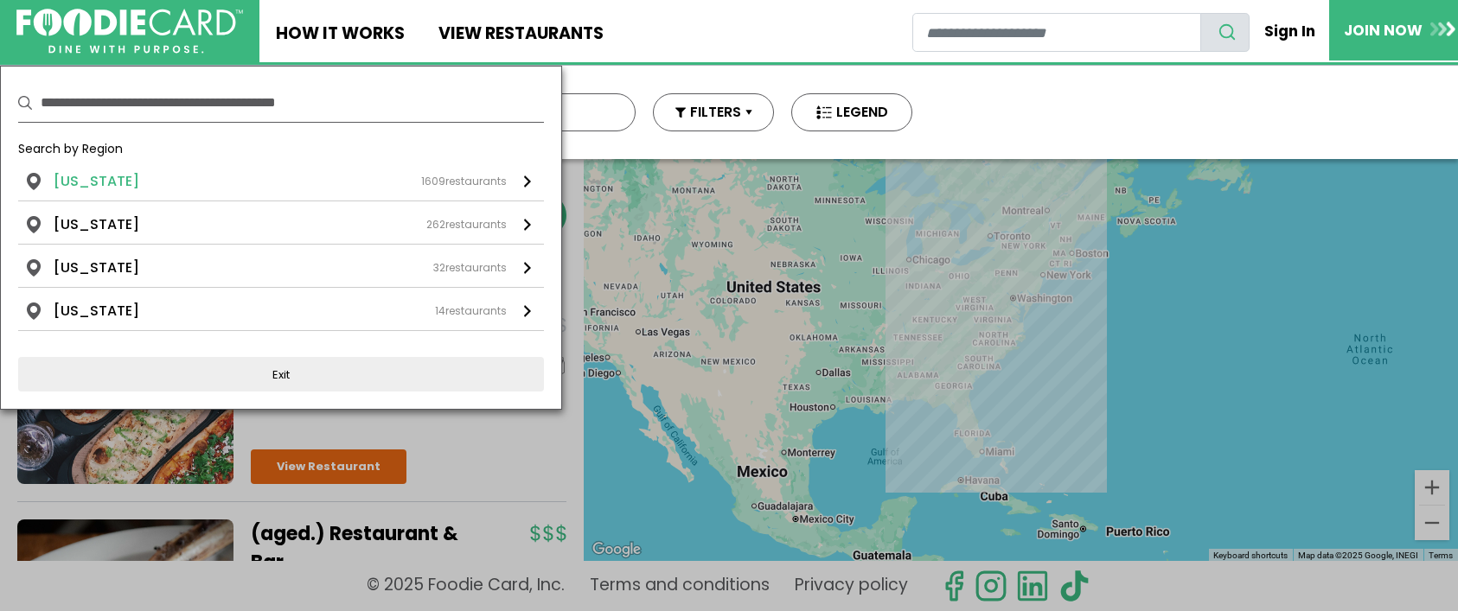
click at [86, 174] on li "[US_STATE]" at bounding box center [97, 181] width 86 height 21
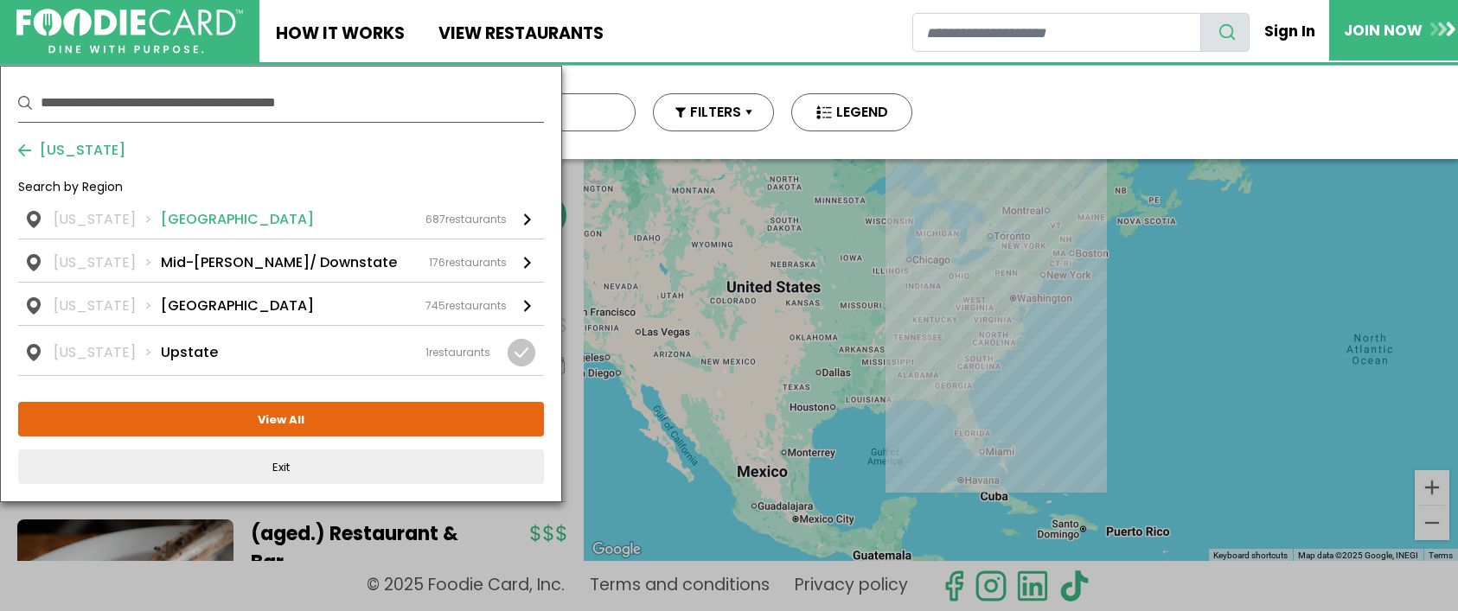
click at [202, 219] on li "[GEOGRAPHIC_DATA]" at bounding box center [237, 219] width 153 height 21
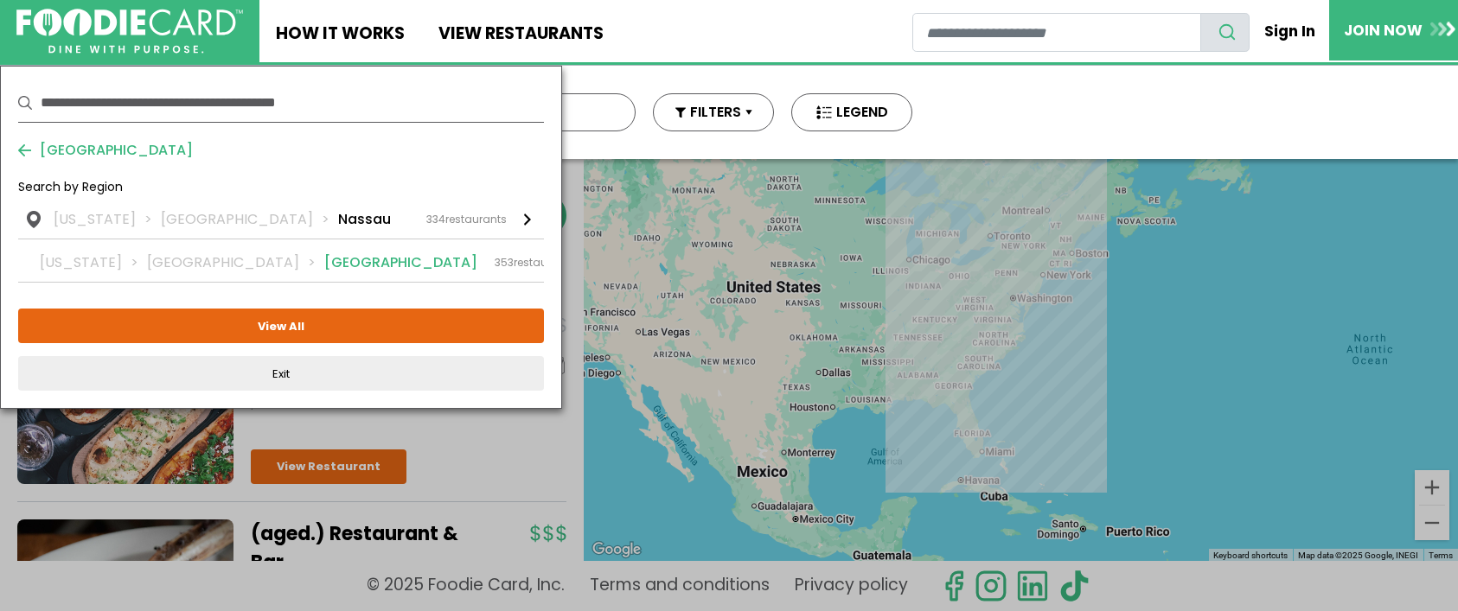
click at [211, 255] on li "[GEOGRAPHIC_DATA]" at bounding box center [235, 263] width 177 height 21
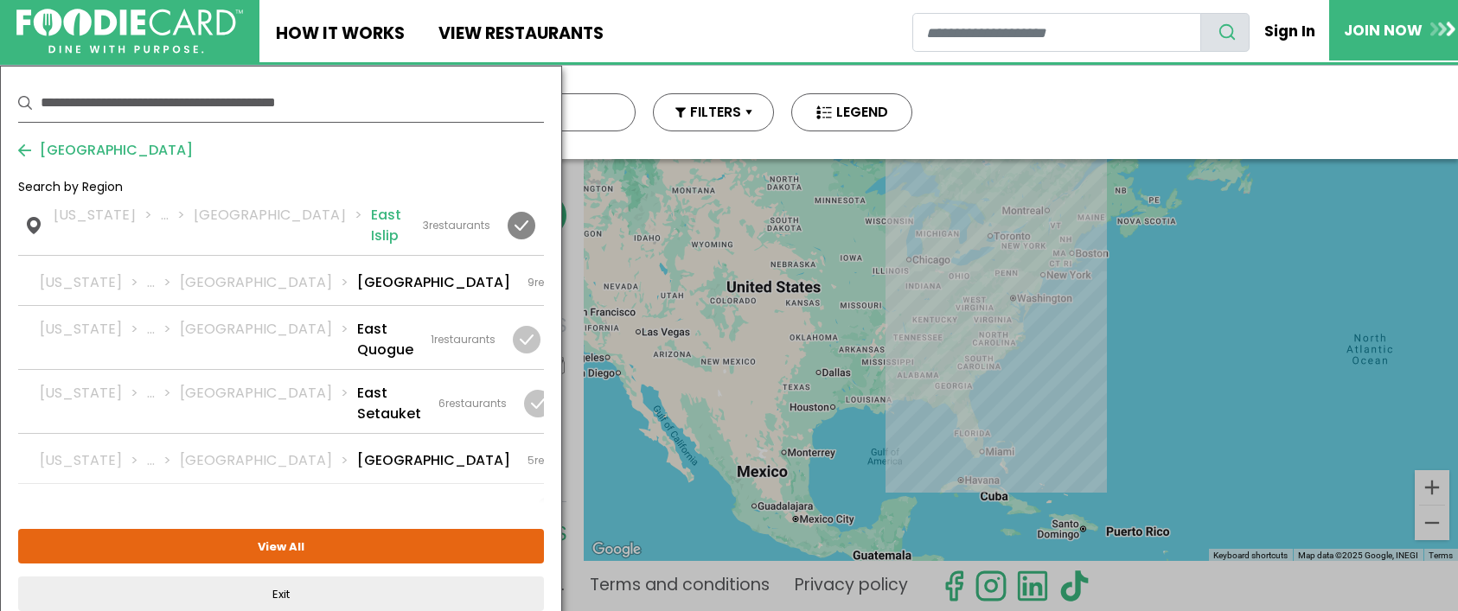
scroll to position [1038, 0]
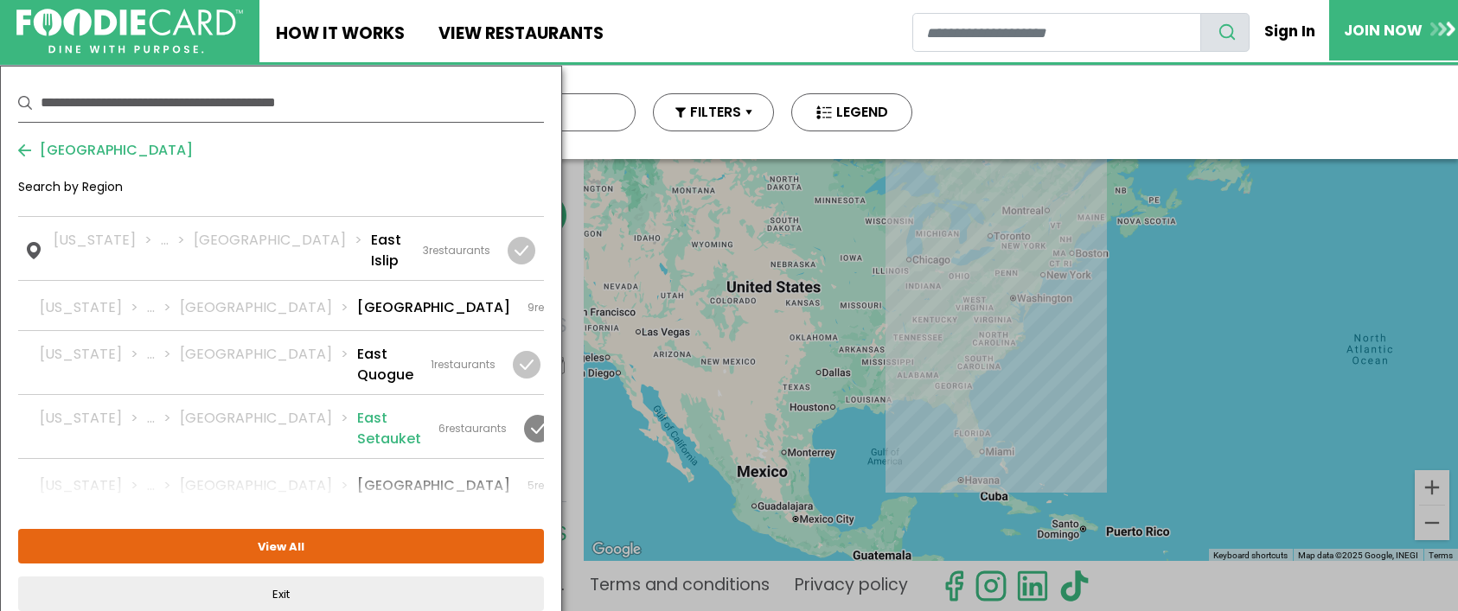
click at [524, 415] on div at bounding box center [538, 429] width 28 height 28
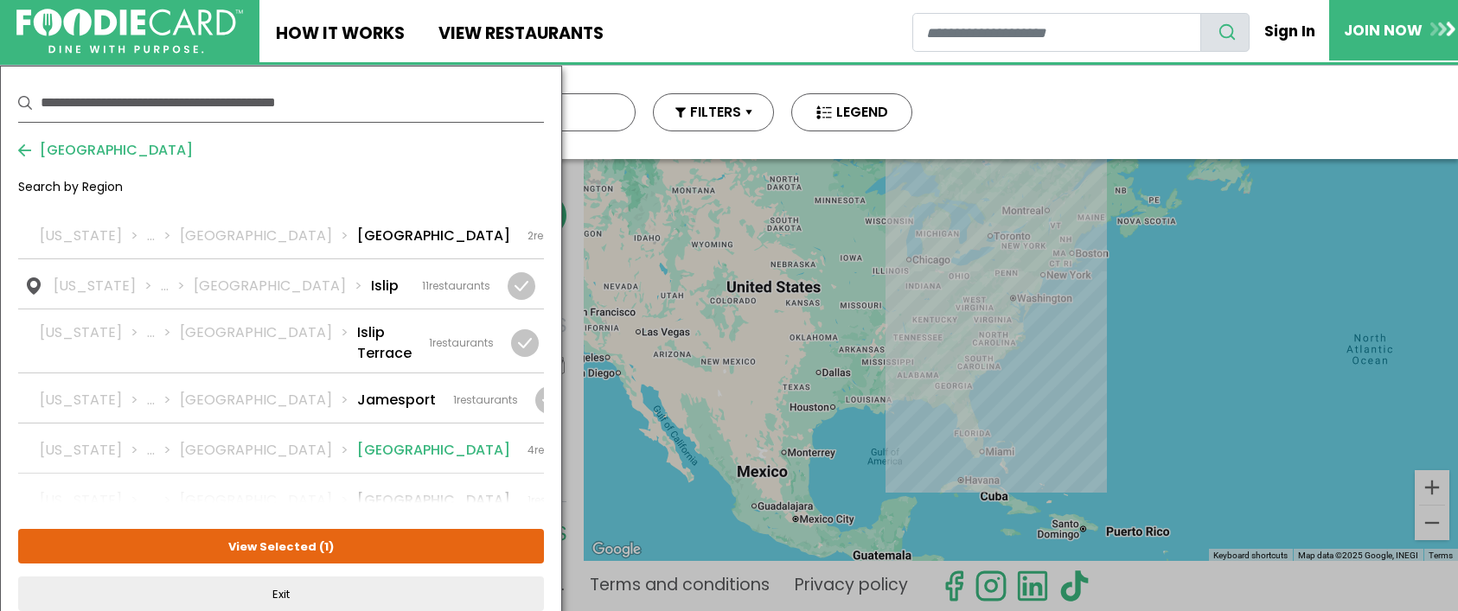
scroll to position [1730, 0]
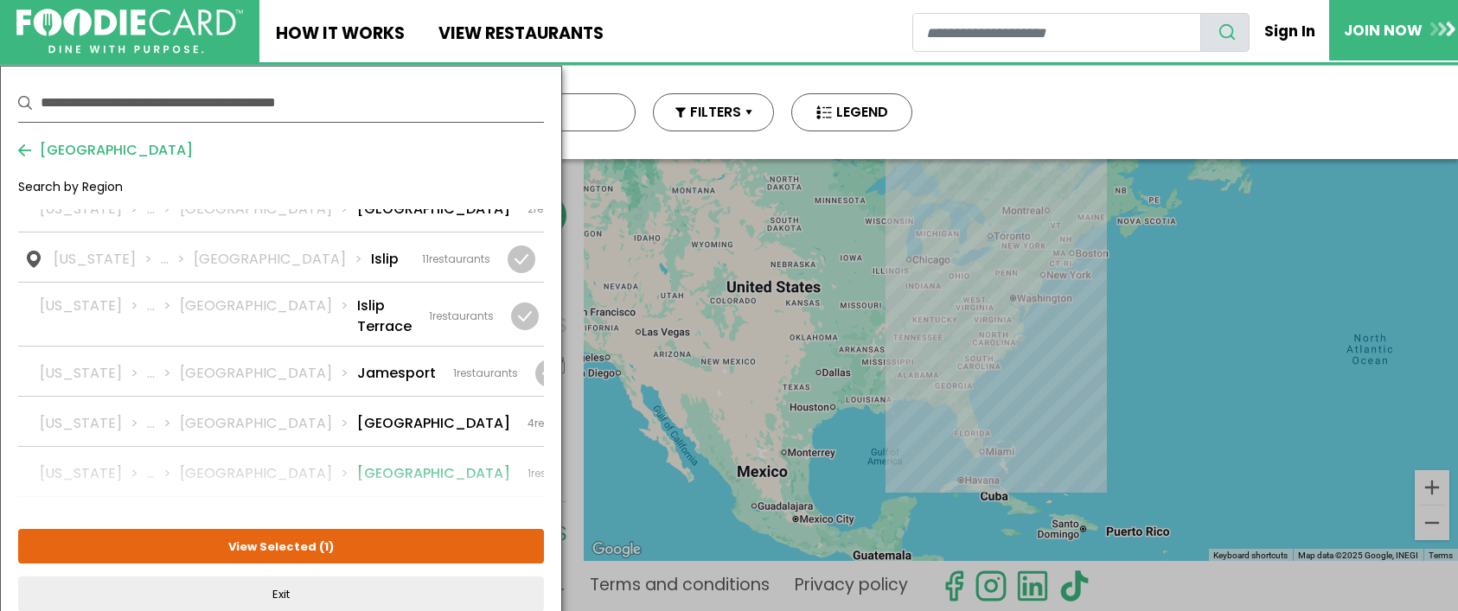
click at [610, 460] on div at bounding box center [624, 474] width 28 height 28
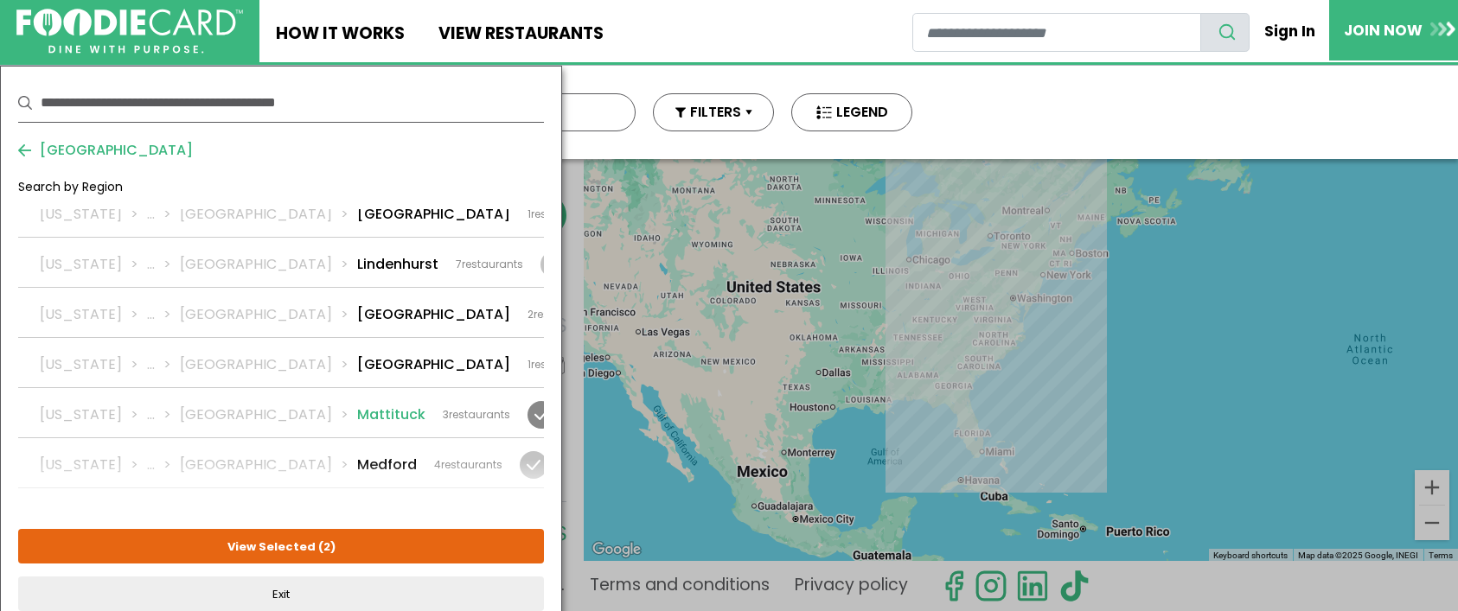
scroll to position [2076, 0]
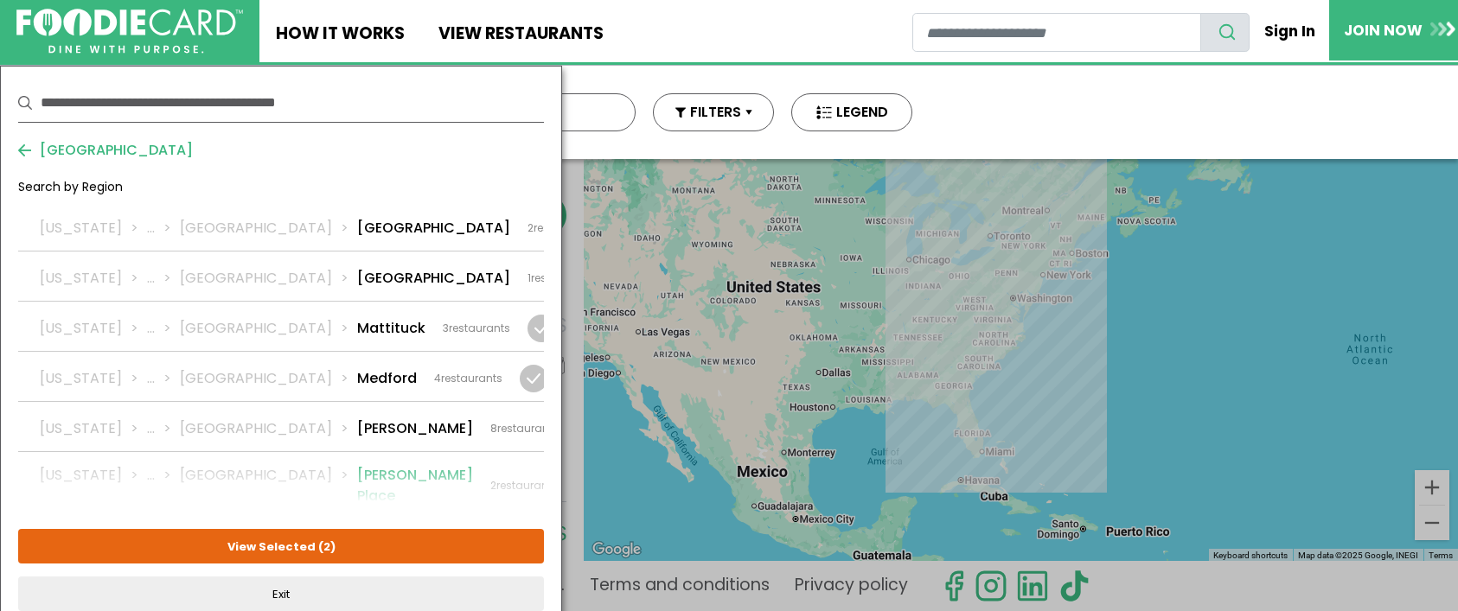
click at [575, 472] on div at bounding box center [589, 486] width 28 height 28
click at [529, 586] on div at bounding box center [522, 600] width 28 height 28
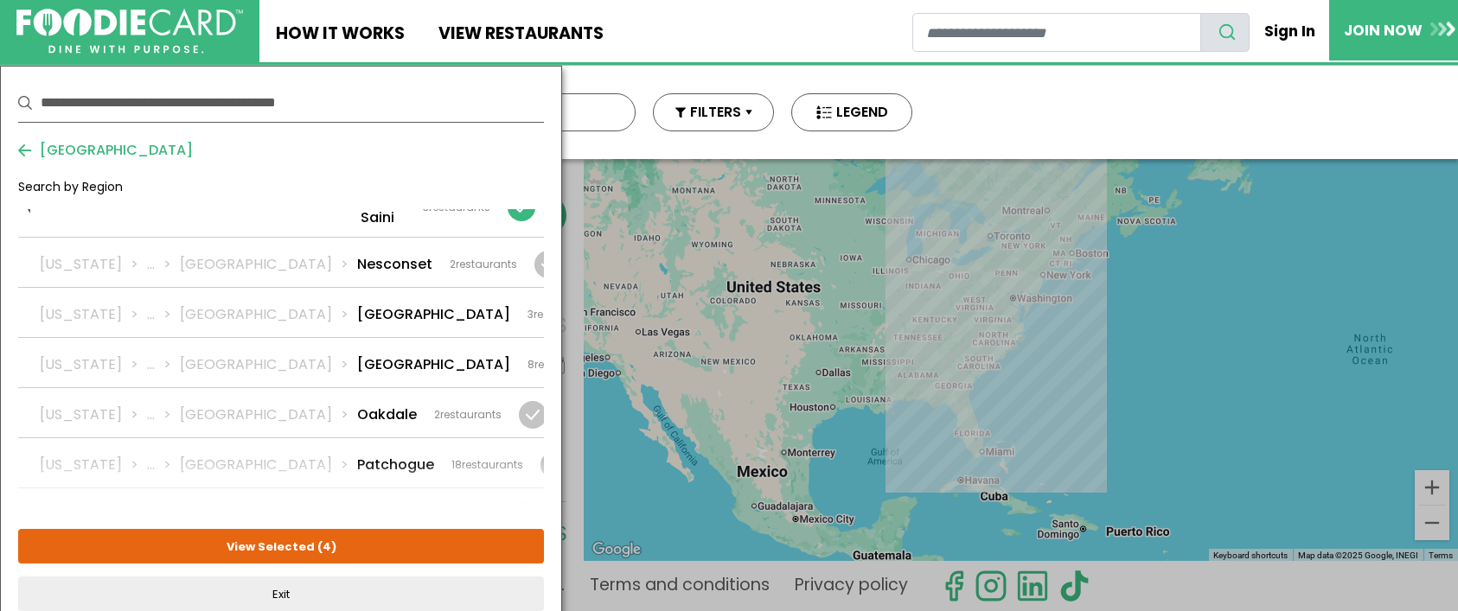
scroll to position [2508, 0]
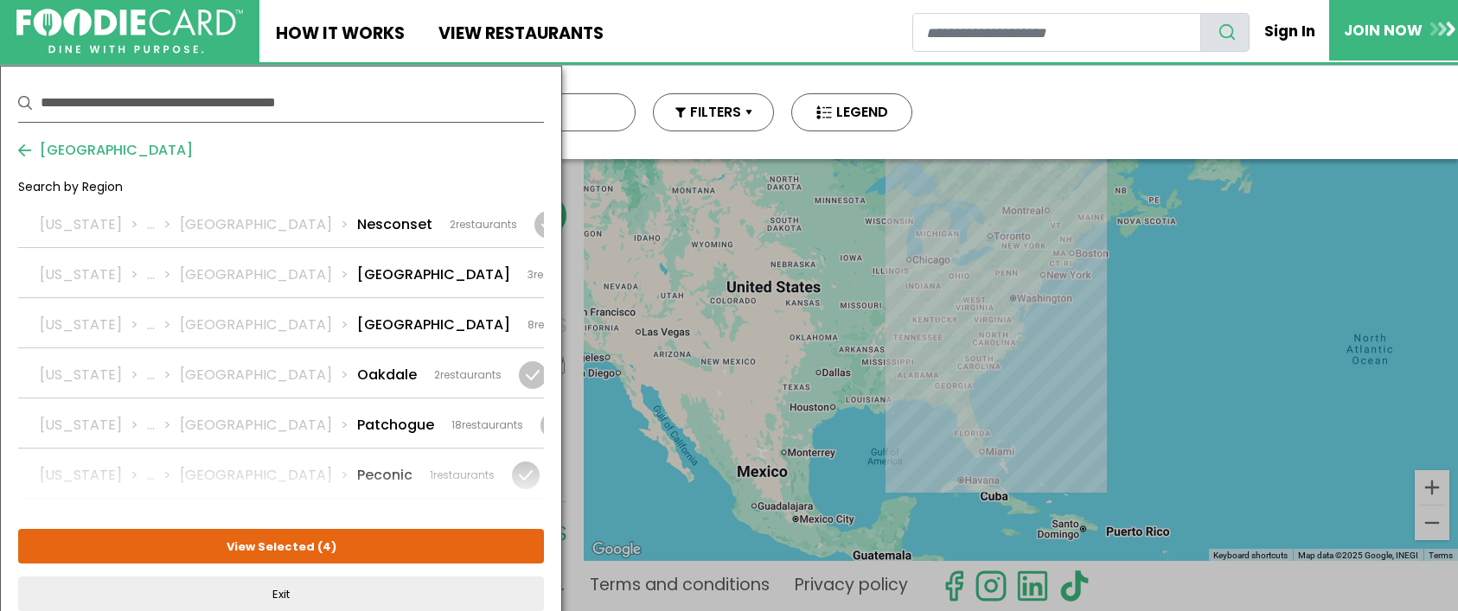
click at [612, 512] on div at bounding box center [626, 526] width 28 height 28
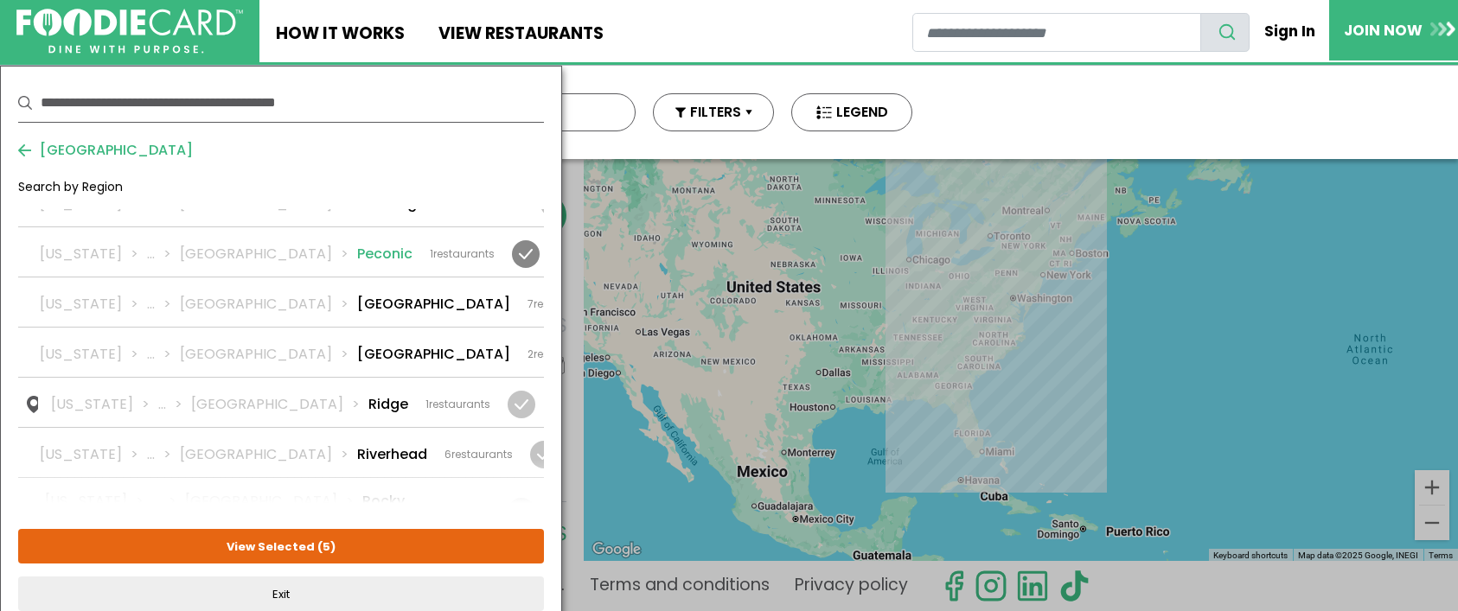
scroll to position [2768, 0]
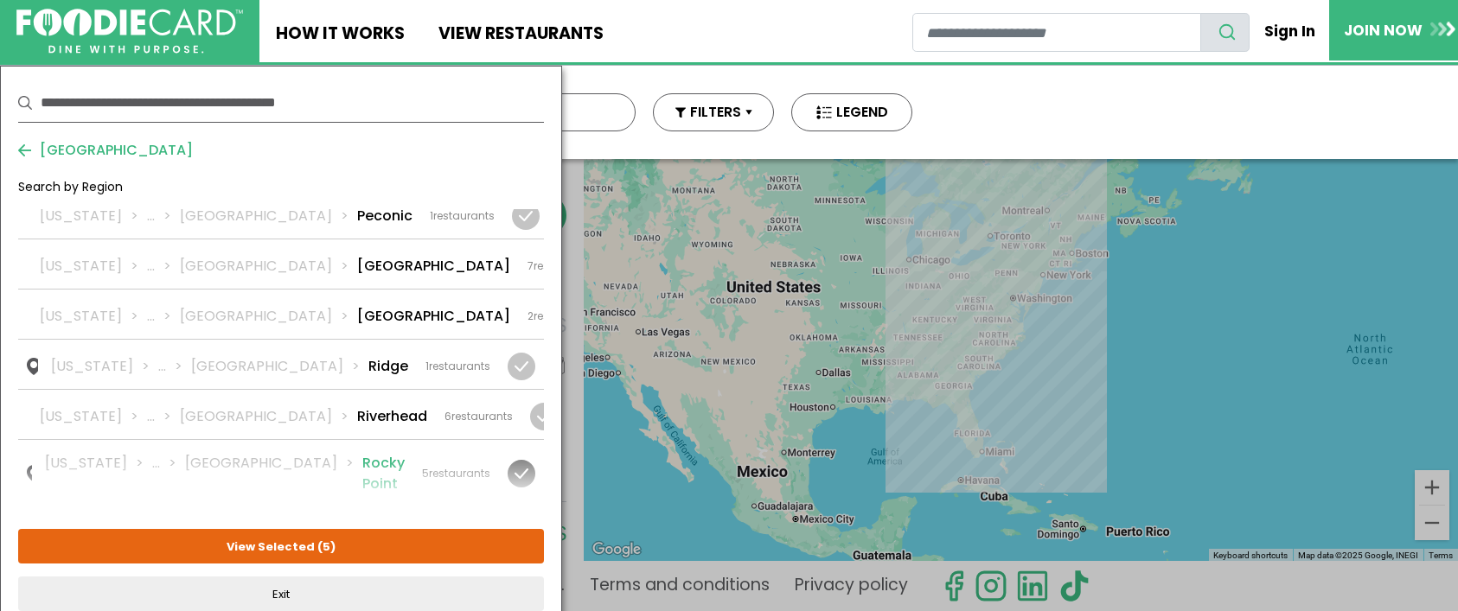
click at [521, 460] on div at bounding box center [522, 474] width 28 height 28
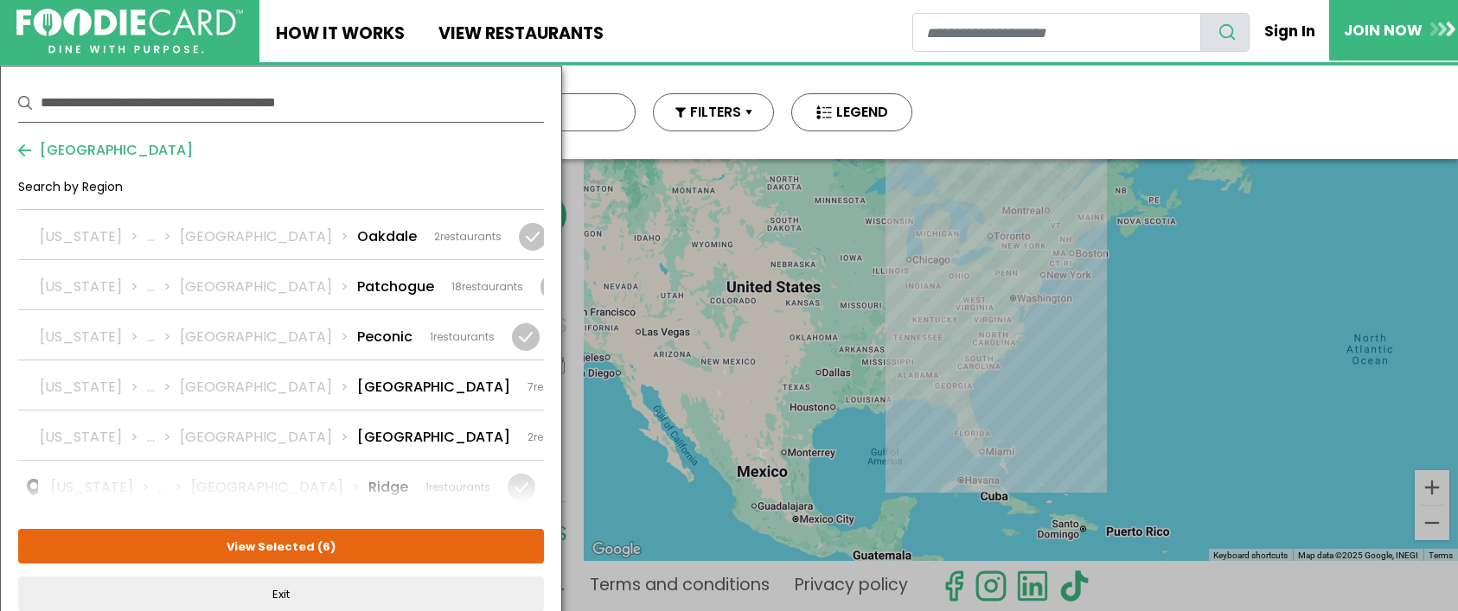
scroll to position [2555, 0]
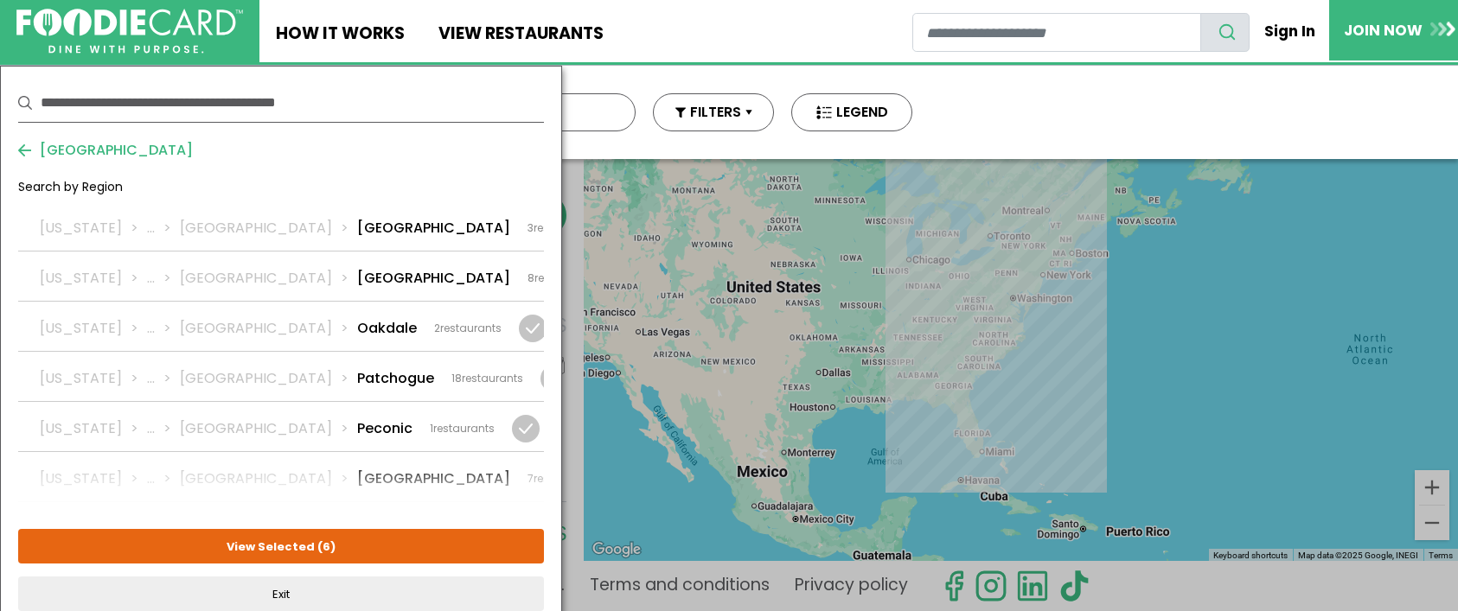
click at [612, 515] on div at bounding box center [626, 529] width 28 height 28
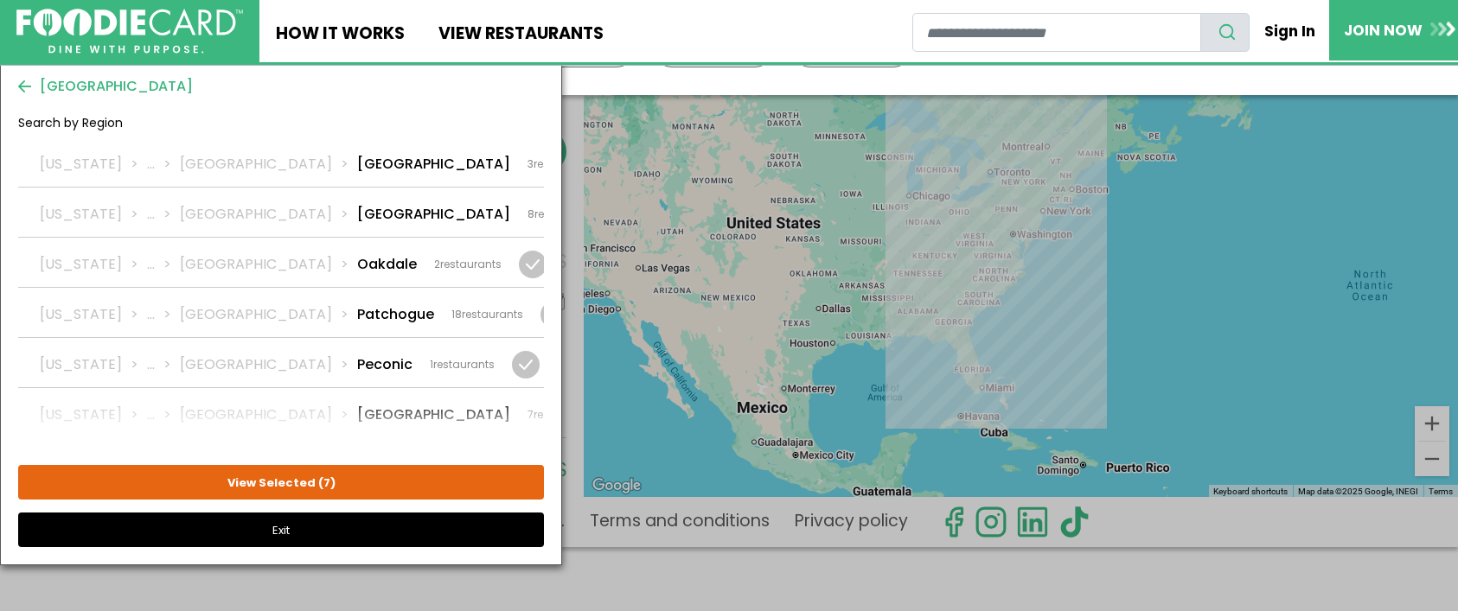
scroll to position [86, 0]
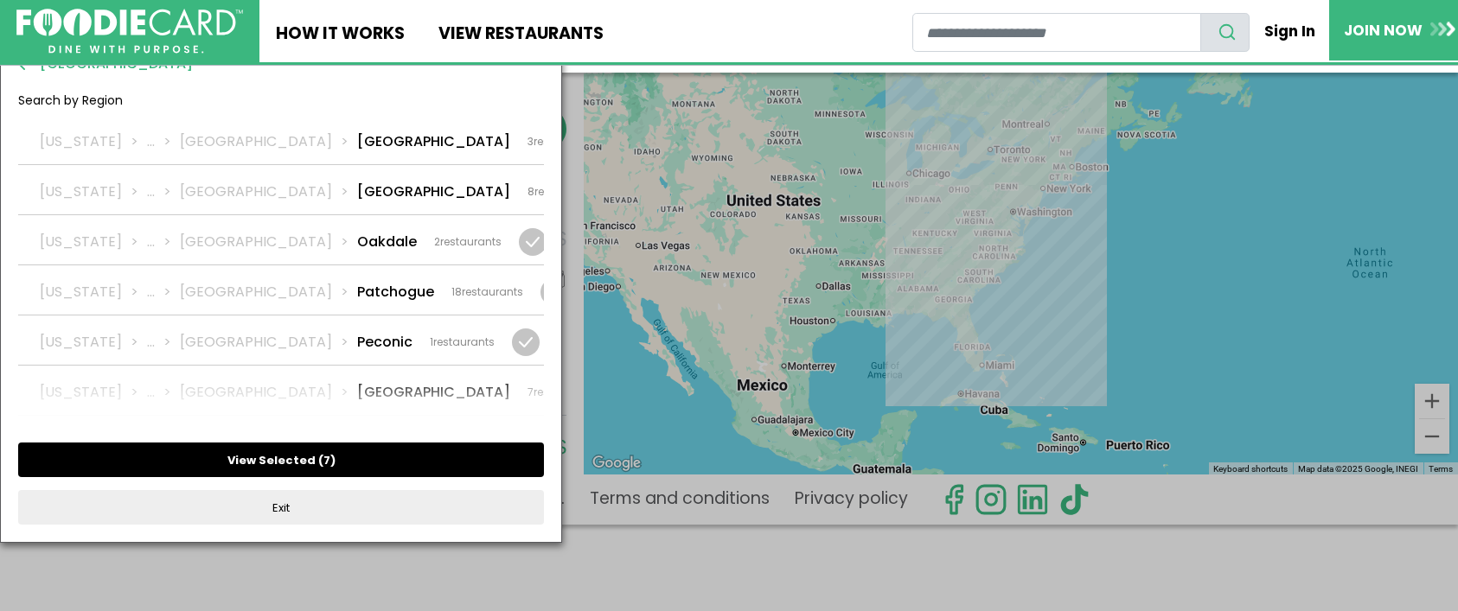
click at [372, 456] on button "View Selected ( 7 )" at bounding box center [281, 460] width 526 height 35
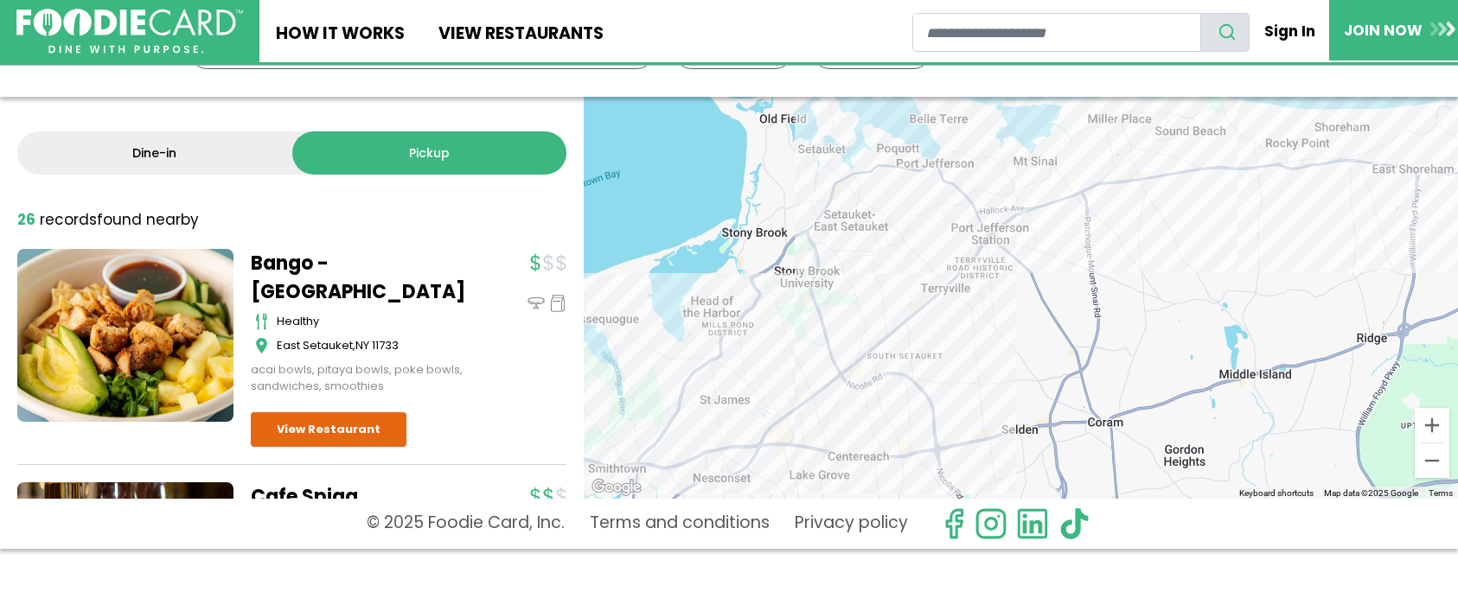
scroll to position [0, 0]
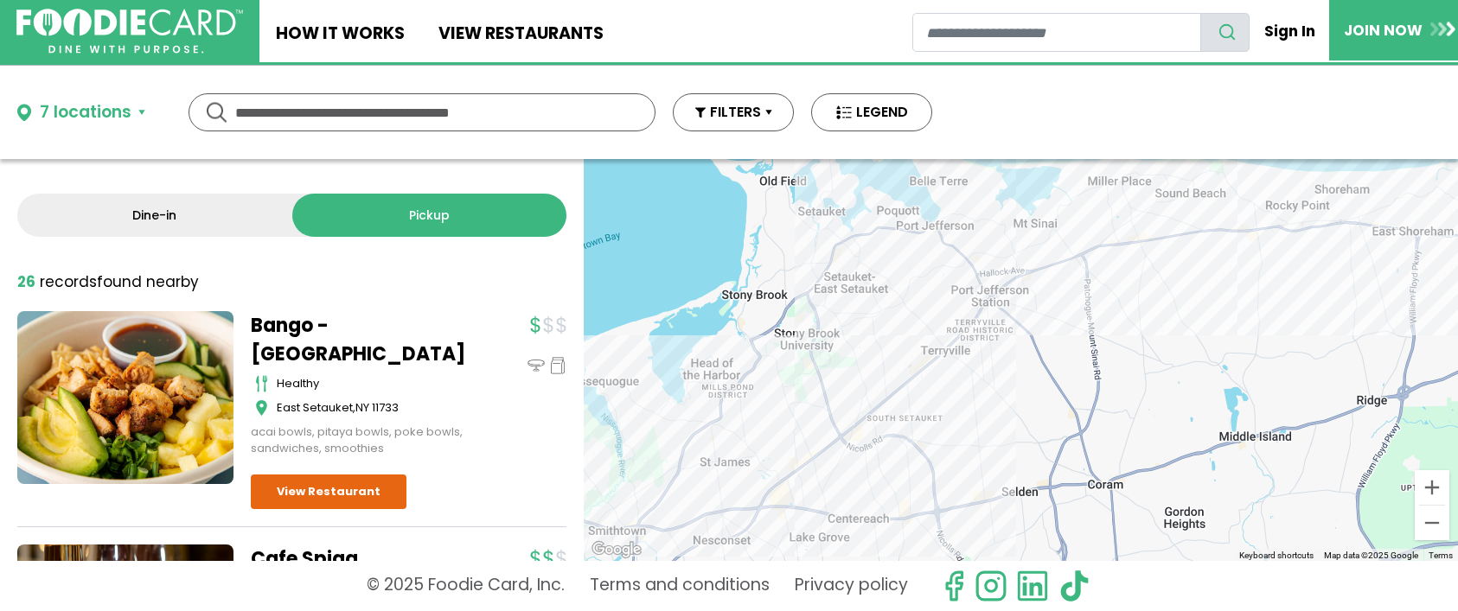
click at [95, 107] on div "7 locations" at bounding box center [86, 112] width 92 height 25
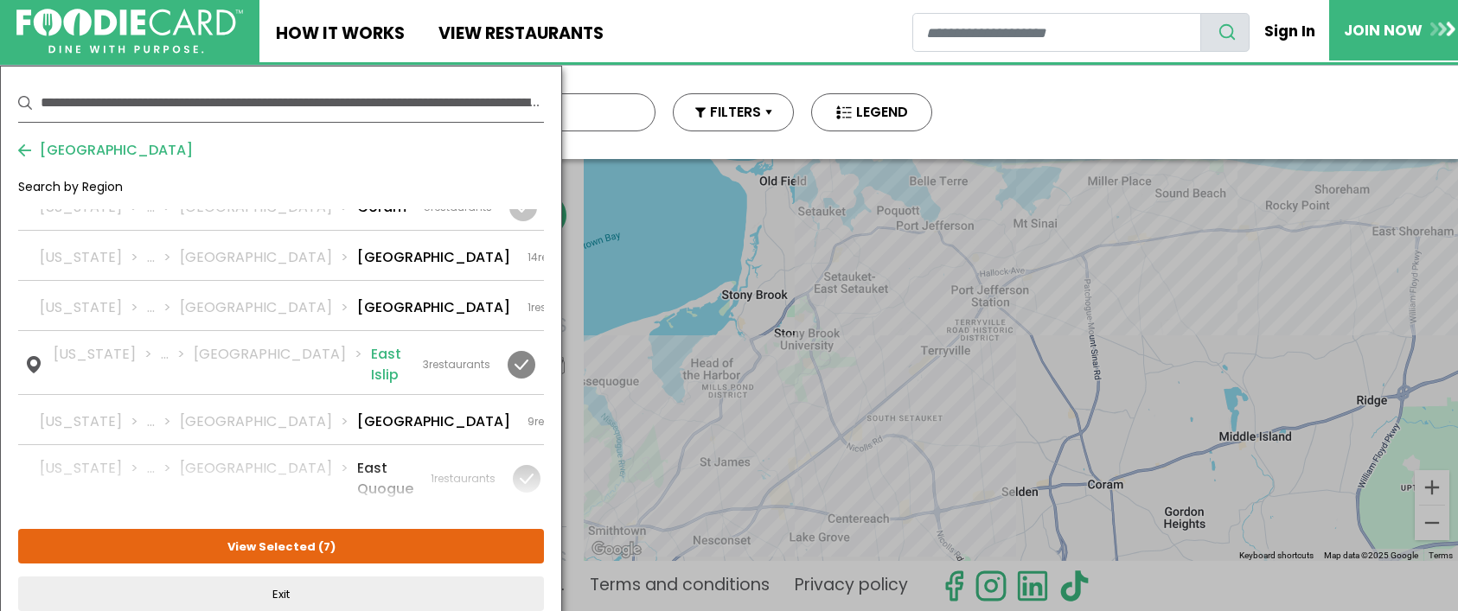
scroll to position [1038, 0]
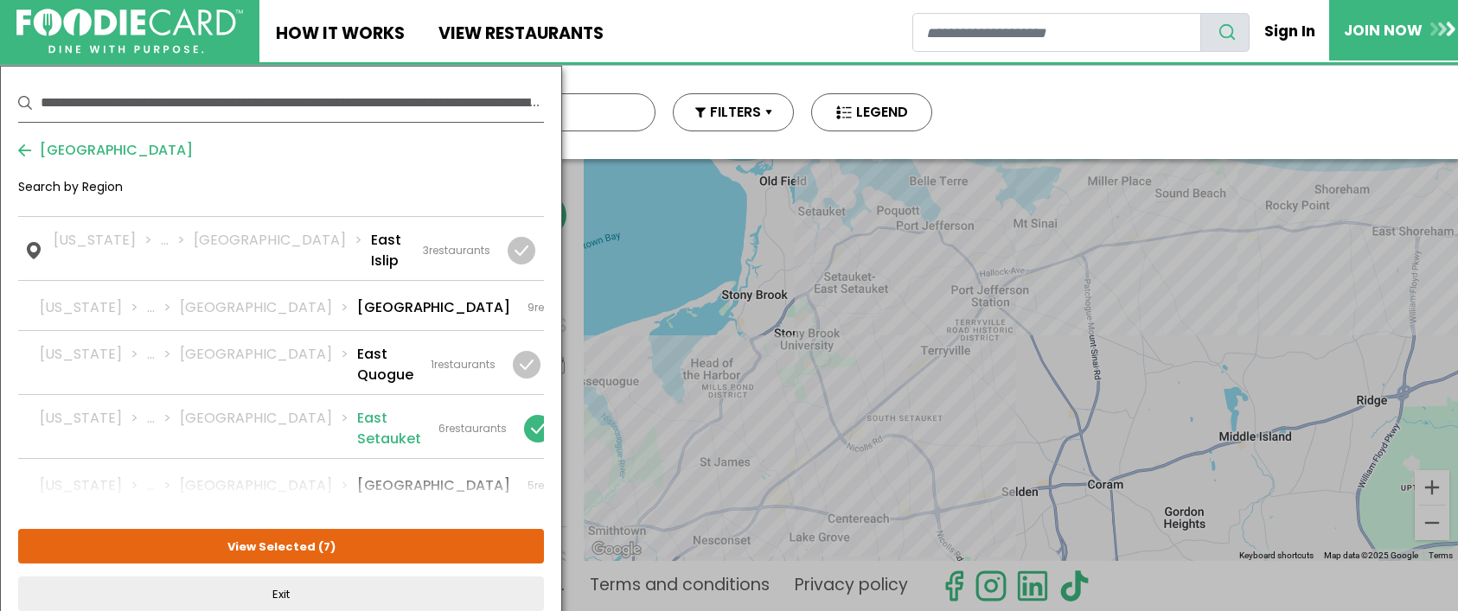
click at [524, 415] on div at bounding box center [538, 429] width 28 height 28
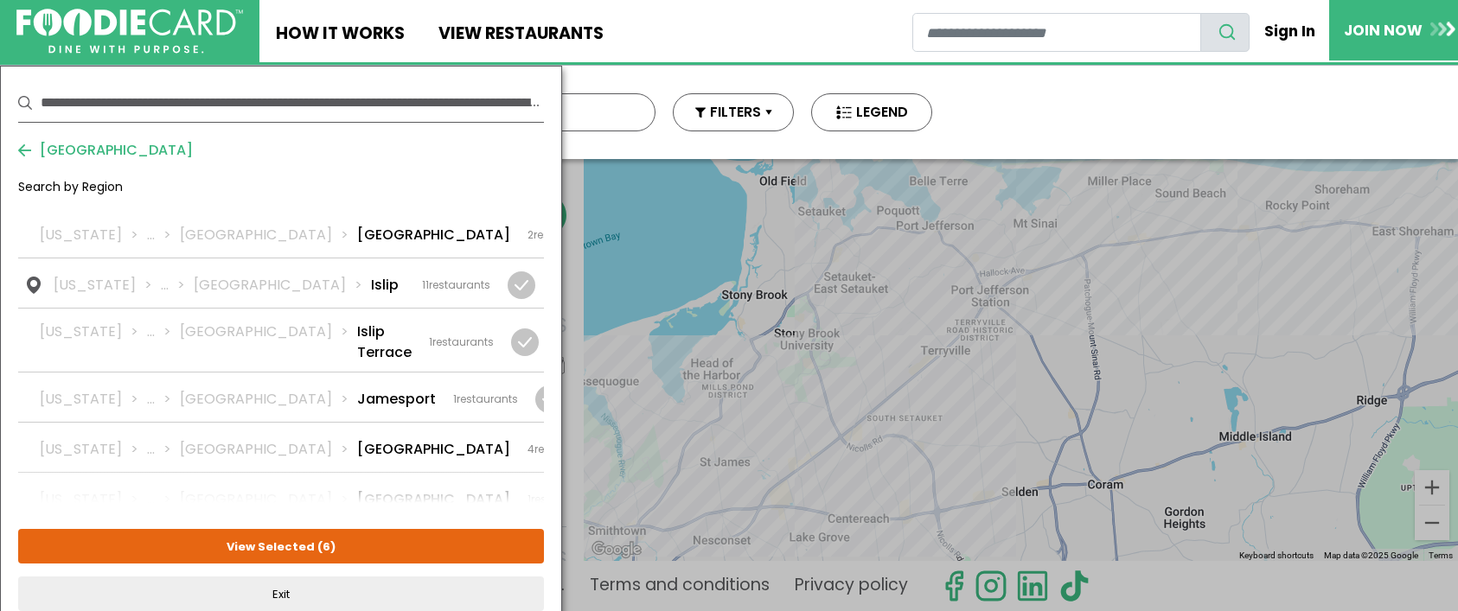
scroll to position [1730, 0]
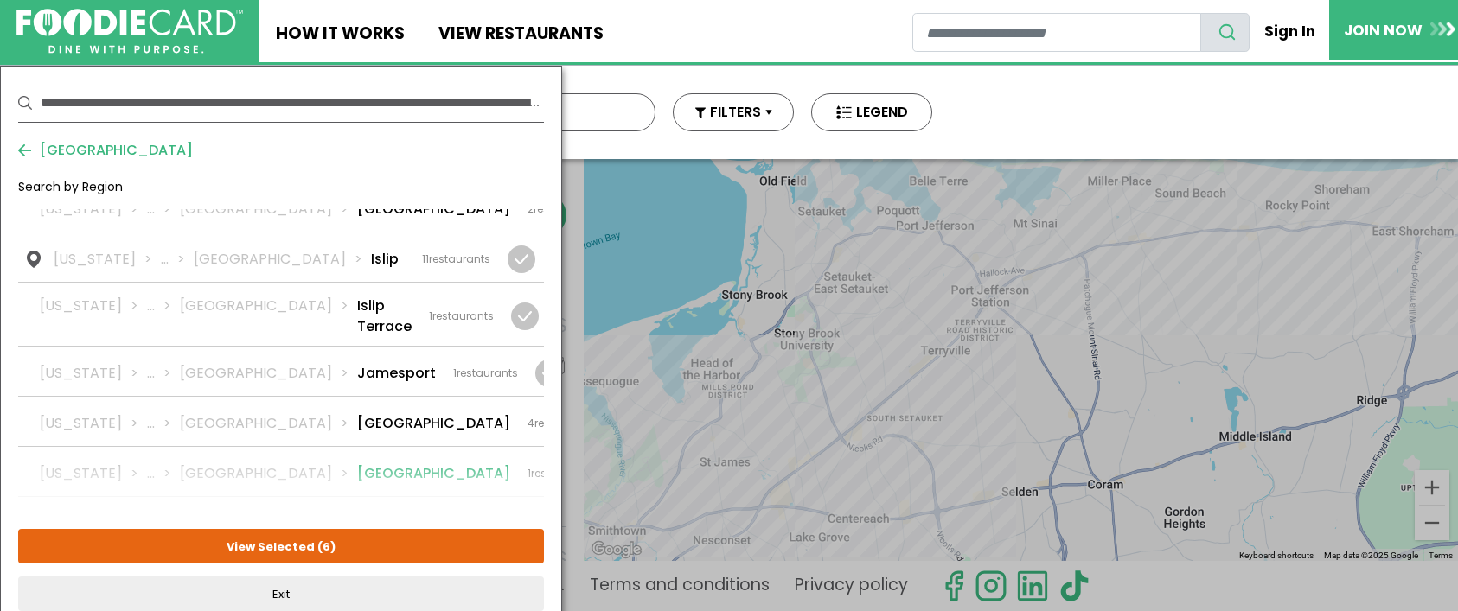
click at [610, 460] on div at bounding box center [624, 474] width 28 height 28
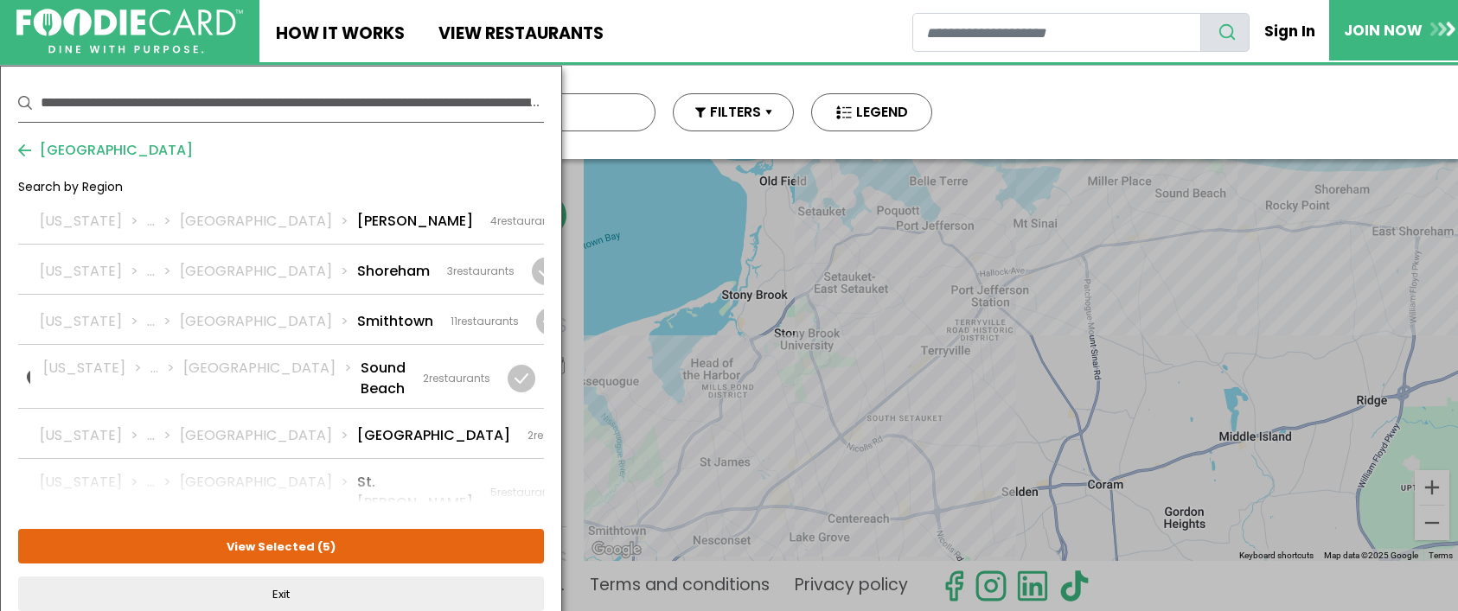
scroll to position [3333, 0]
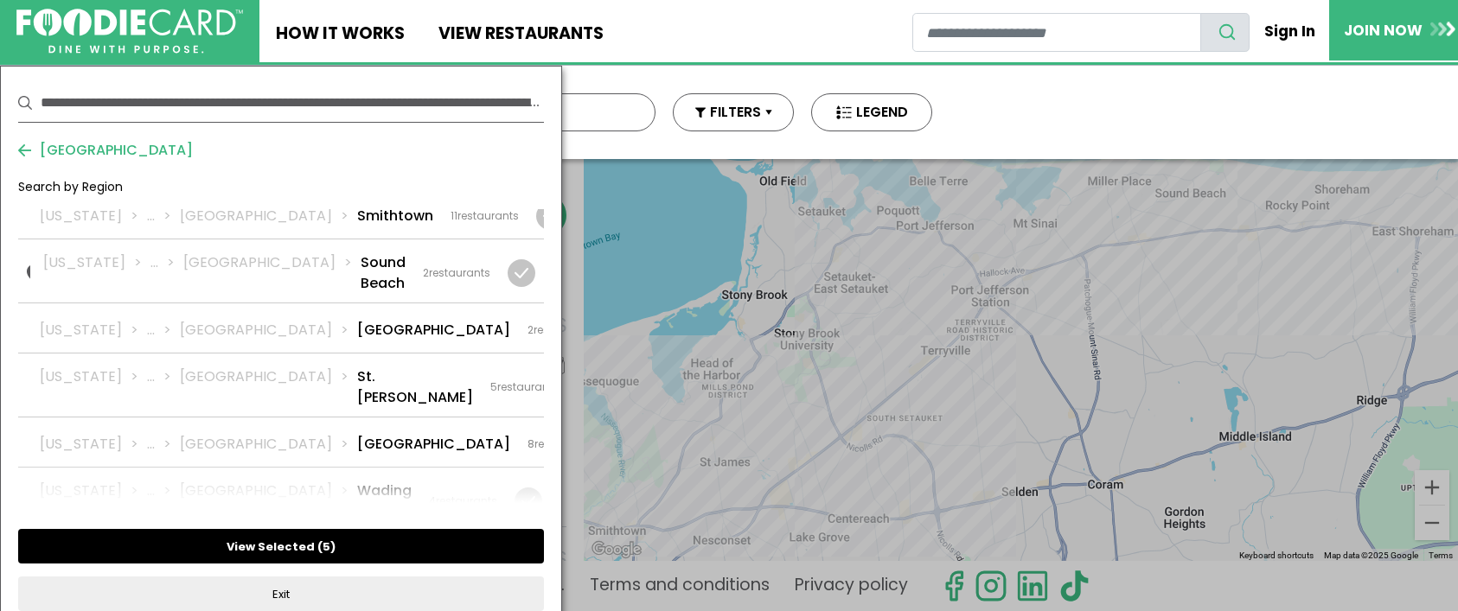
click at [294, 545] on button "View Selected ( 5 )" at bounding box center [281, 546] width 526 height 35
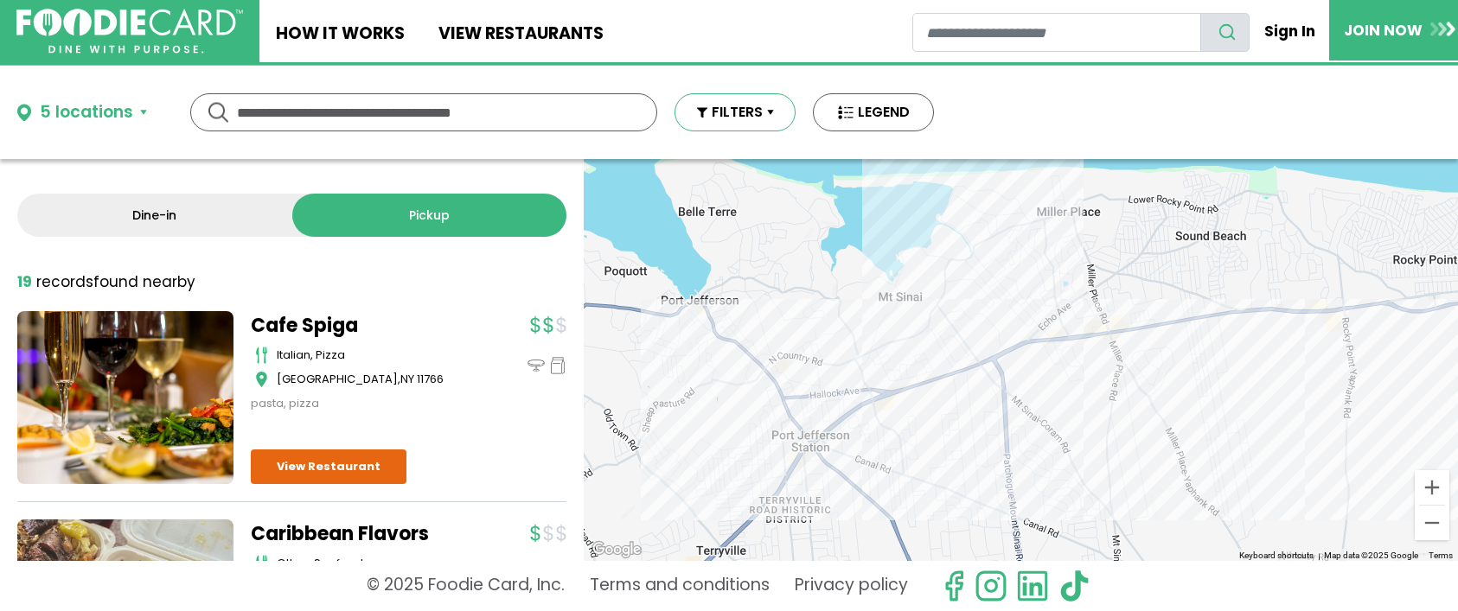
click at [739, 111] on button "FILTERS" at bounding box center [735, 112] width 121 height 38
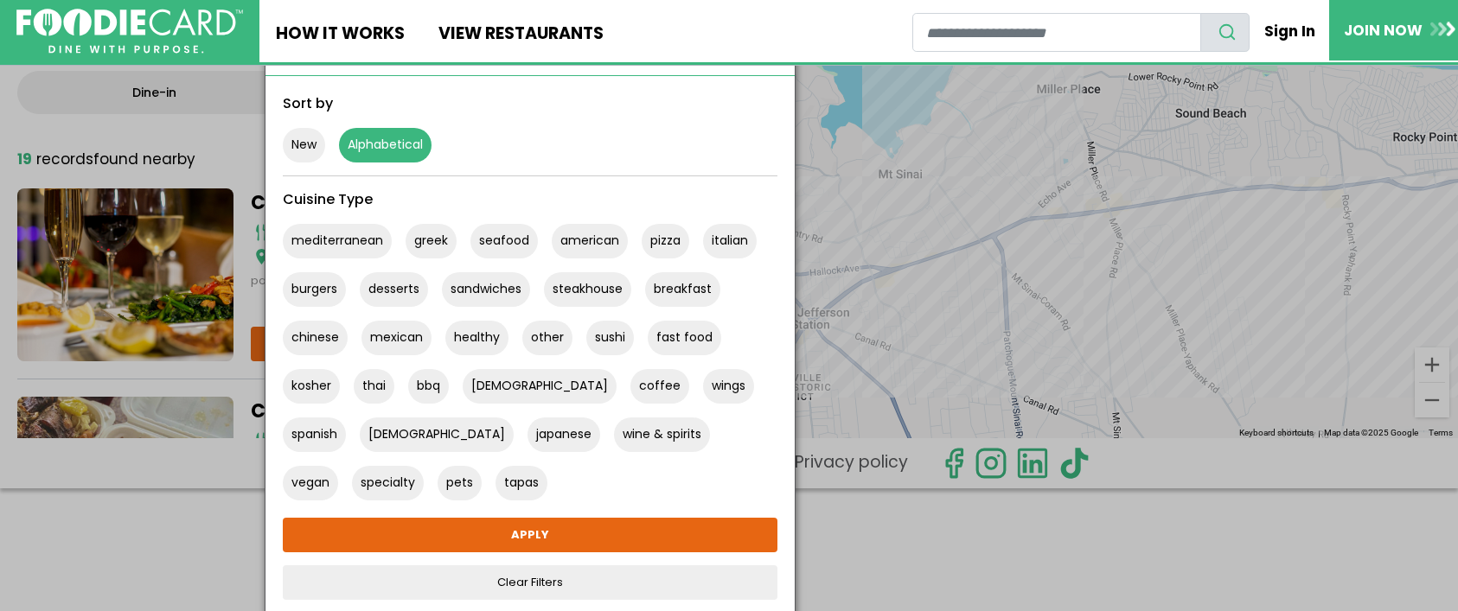
scroll to position [125, 0]
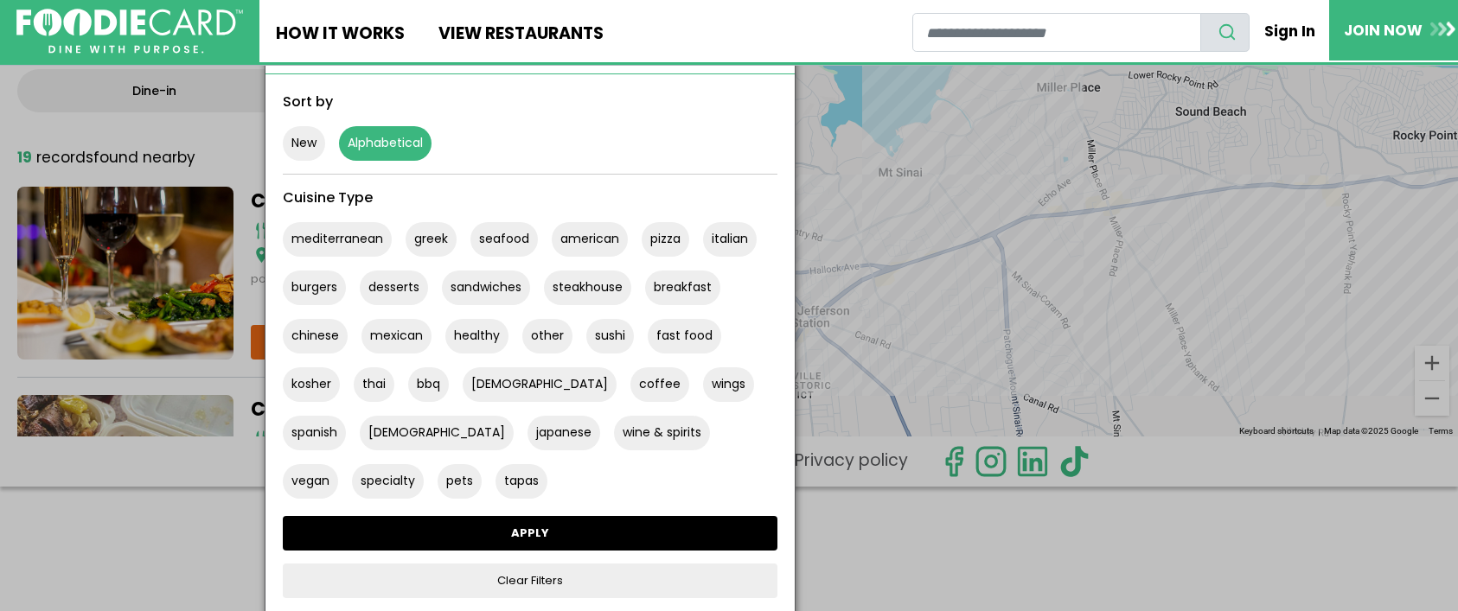
click at [529, 530] on link "APPLY" at bounding box center [530, 533] width 495 height 35
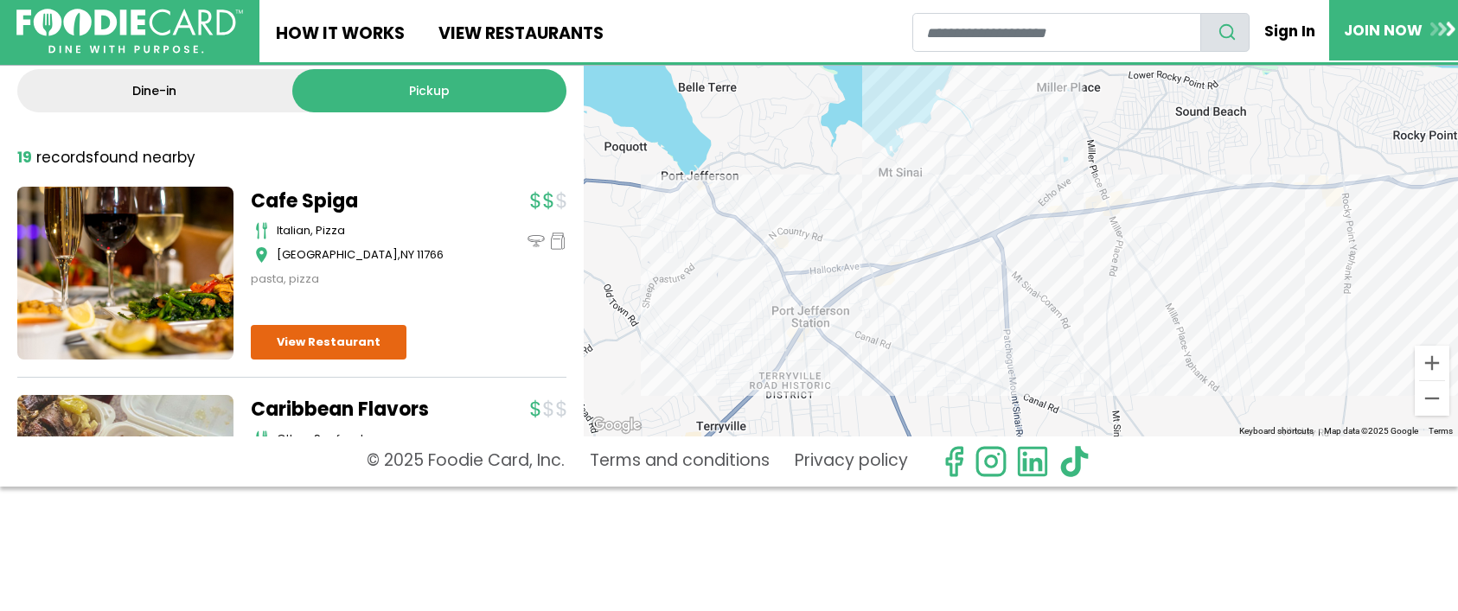
click at [140, 86] on link "Dine-in" at bounding box center [154, 90] width 275 height 43
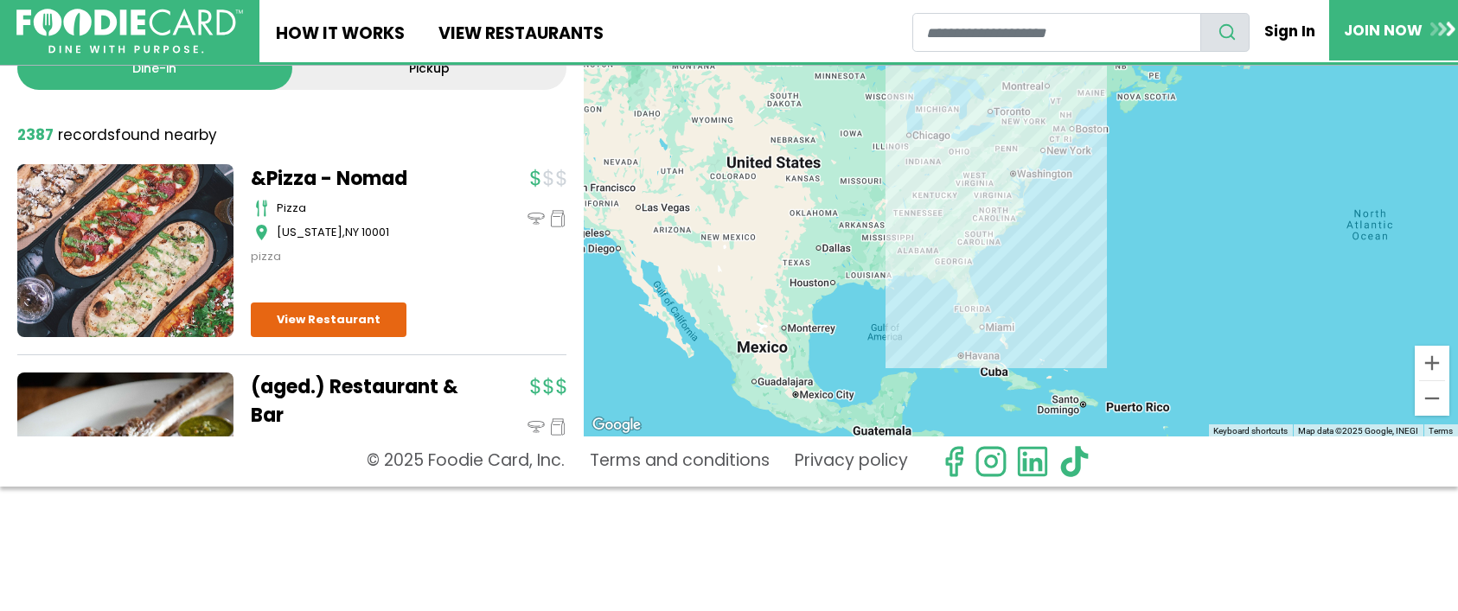
scroll to position [0, 0]
